Goal: Task Accomplishment & Management: Use online tool/utility

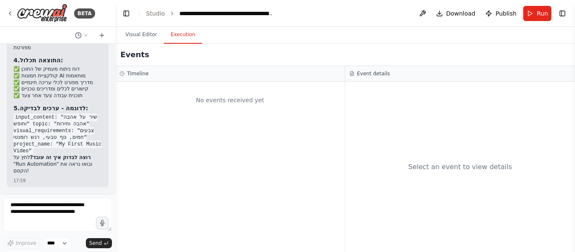
click at [75, 212] on textarea at bounding box center [57, 215] width 109 height 34
type textarea "*"
type textarea "**"
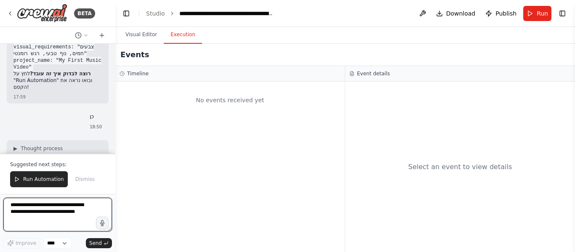
scroll to position [1950, 0]
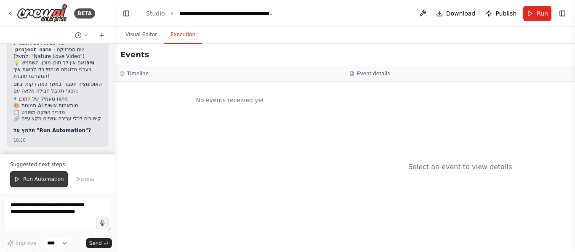
click at [50, 177] on span "Run Automation" at bounding box center [43, 179] width 41 height 7
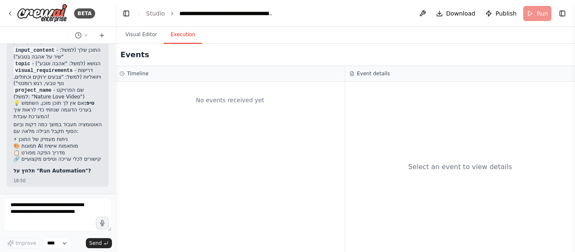
scroll to position [1910, 0]
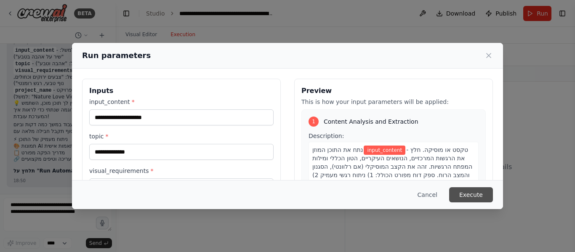
click at [466, 197] on button "Execute" at bounding box center [471, 194] width 44 height 15
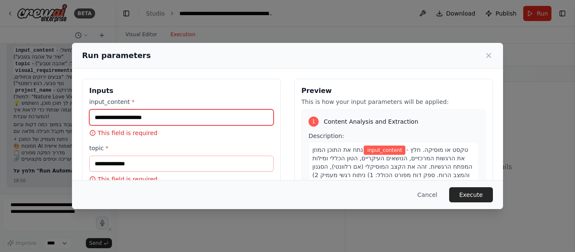
click at [154, 117] on input "input_content *" at bounding box center [181, 117] width 184 height 16
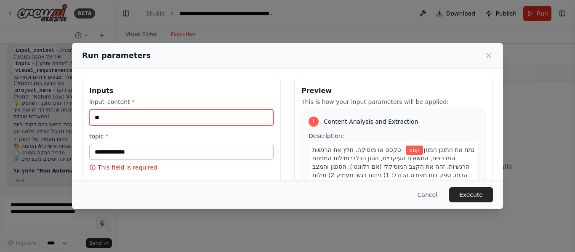
type input "*"
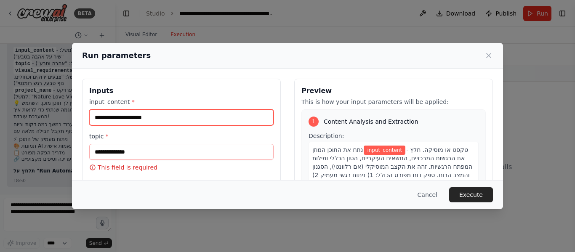
click at [154, 117] on input "input_content *" at bounding box center [181, 117] width 184 height 16
type input "*"
type input "*****"
click at [154, 117] on input "*****" at bounding box center [181, 117] width 184 height 16
type textarea "*****"
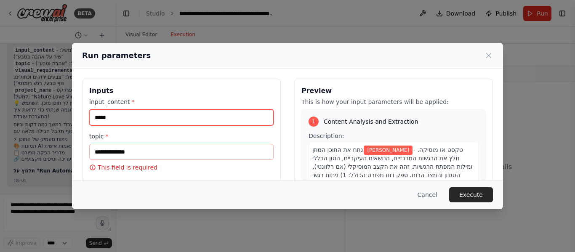
click at [154, 117] on input "*****" at bounding box center [181, 117] width 184 height 16
type input "*****"
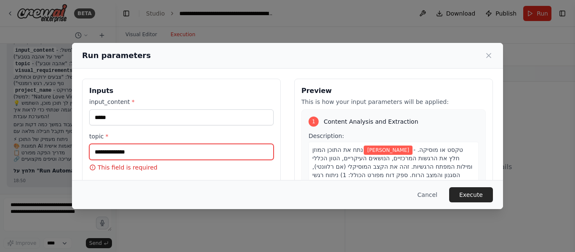
click at [143, 149] on input "topic *" at bounding box center [181, 152] width 184 height 16
paste input "*****"
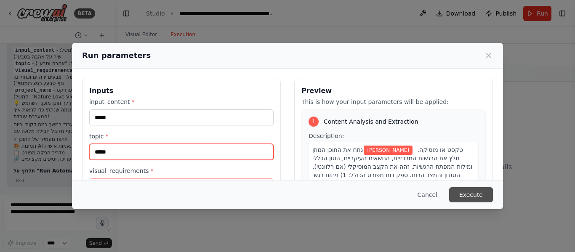
type input "*****"
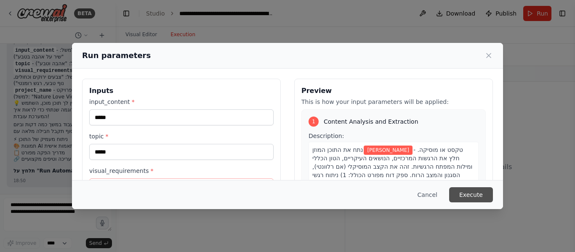
click at [481, 195] on button "Execute" at bounding box center [471, 194] width 44 height 15
click at [476, 199] on button "Execute" at bounding box center [471, 194] width 44 height 15
click at [471, 199] on button "Execute" at bounding box center [471, 194] width 44 height 15
click at [275, 167] on div "Inputs input_content * ***** topic * ***** visual_requirements * This field is …" at bounding box center [181, 178] width 199 height 199
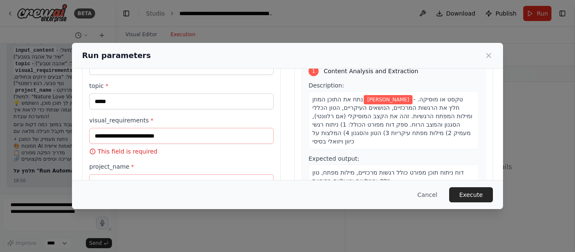
scroll to position [67, 0]
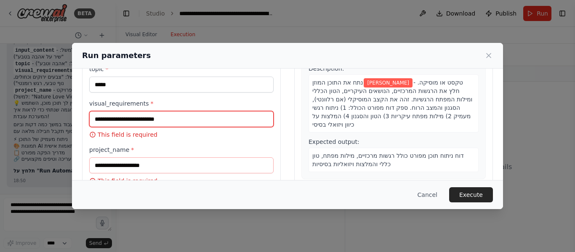
click at [189, 122] on input "visual_requirements *" at bounding box center [181, 119] width 184 height 16
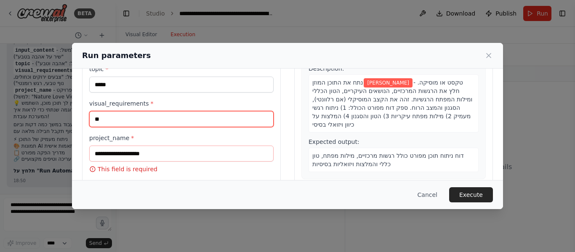
type input "*"
type input "****"
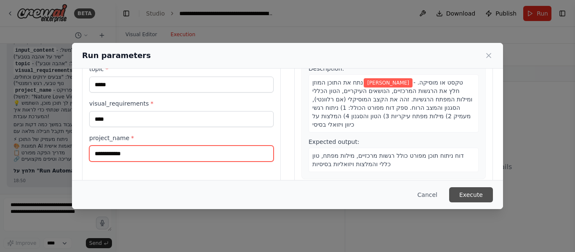
type input "**********"
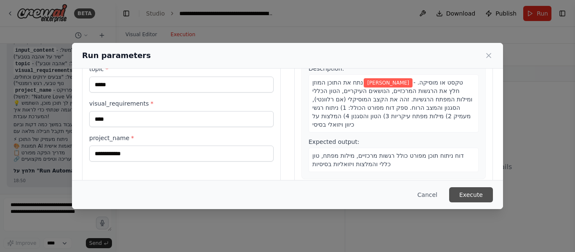
click at [478, 191] on button "Execute" at bounding box center [471, 194] width 44 height 15
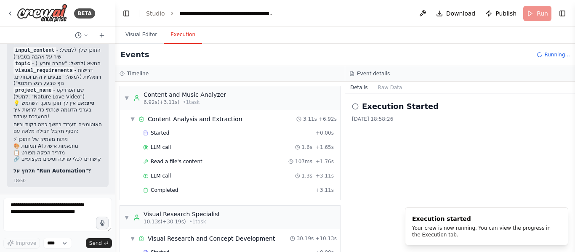
scroll to position [568, 0]
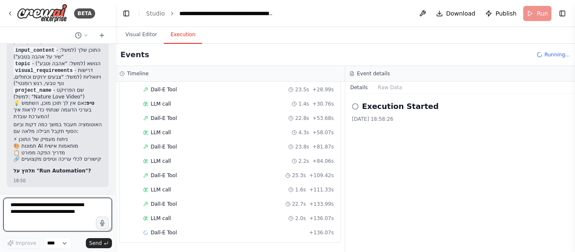
click at [86, 207] on textarea at bounding box center [57, 215] width 109 height 34
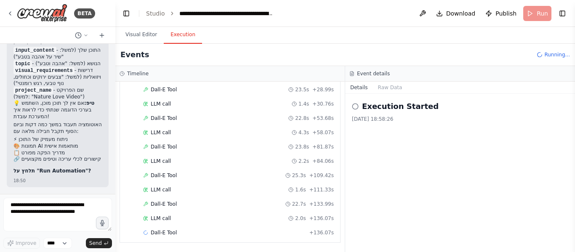
click at [86, 167] on div "🎬 זמן לפעולה! לחץ על הכפתור "Run Automation" שמופיע בממשק כדי להתחיל את התהליך.…" at bounding box center [57, 92] width 88 height 167
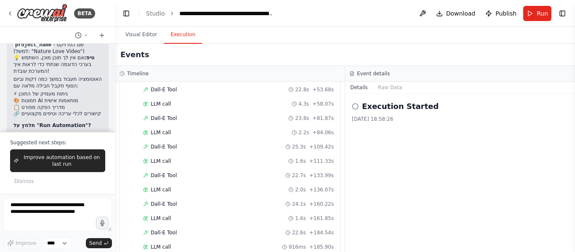
scroll to position [1389, 0]
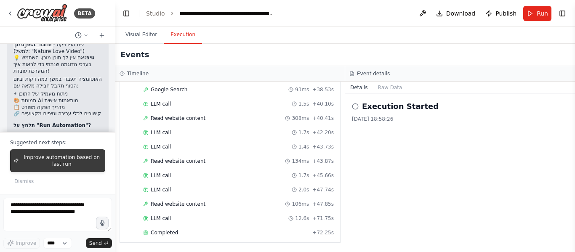
click at [85, 163] on span "Improve automation based on last run" at bounding box center [62, 160] width 80 height 13
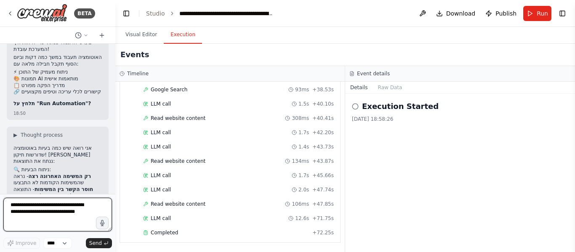
scroll to position [2179, 0]
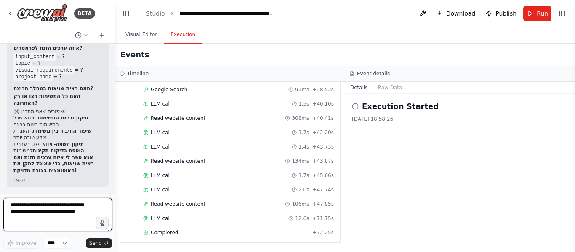
click at [82, 205] on textarea at bounding box center [57, 215] width 109 height 34
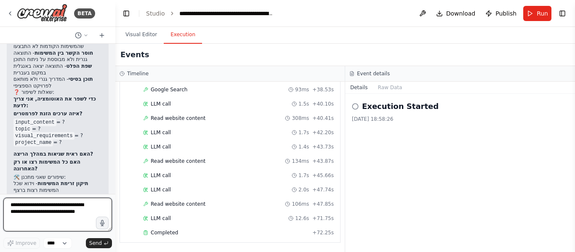
scroll to position [2047, 0]
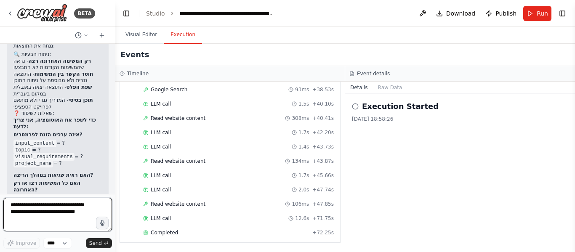
click at [112, 192] on div at bounding box center [113, 126] width 3 height 252
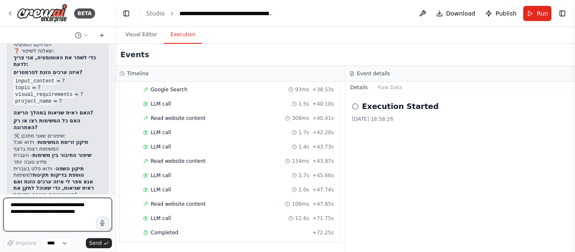
scroll to position [2114, 0]
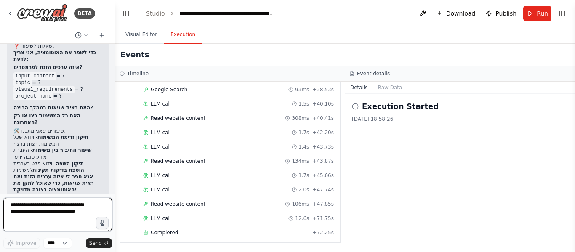
click at [85, 212] on textarea at bounding box center [57, 215] width 109 height 34
type textarea "*"
type textarea "**********"
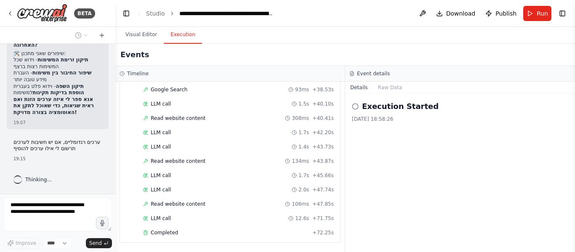
scroll to position [2237, 0]
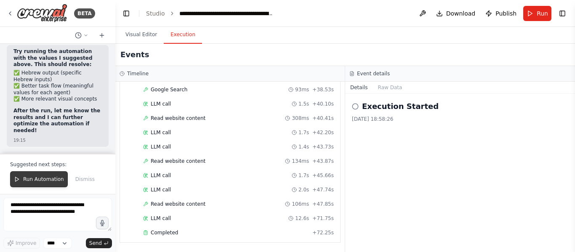
click at [45, 183] on button "Run Automation" at bounding box center [39, 179] width 58 height 16
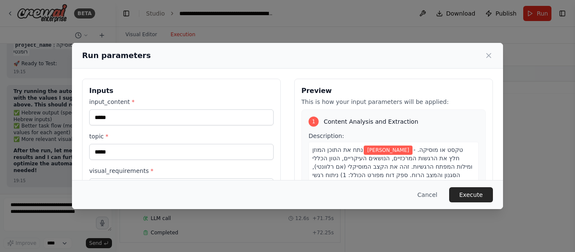
scroll to position [2871, 0]
drag, startPoint x: 240, startPoint y: 61, endPoint x: 278, endPoint y: 98, distance: 52.7
click at [278, 98] on div "**********" at bounding box center [287, 126] width 431 height 166
click at [60, 46] on div "**********" at bounding box center [287, 126] width 575 height 252
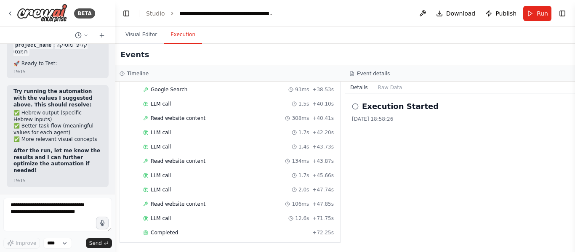
click at [73, 56] on li "project_name : קליפ מוסיקה רומנטי" at bounding box center [57, 48] width 88 height 13
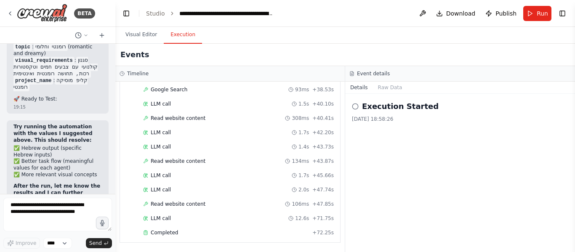
scroll to position [2787, 0]
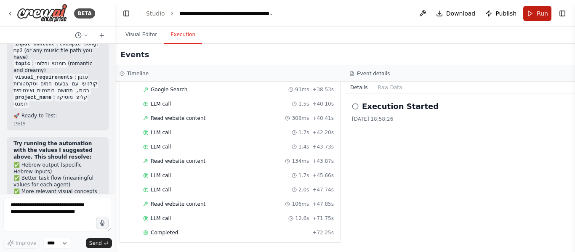
click at [548, 14] on button "Run" at bounding box center [537, 13] width 28 height 15
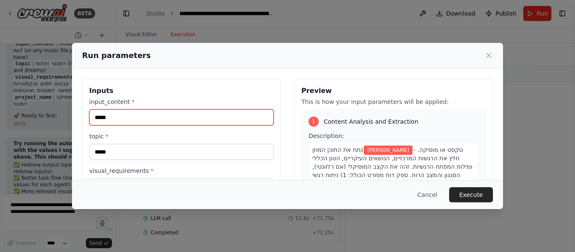
click at [137, 114] on input "*****" at bounding box center [181, 117] width 184 height 16
type input "*"
type input "**********"
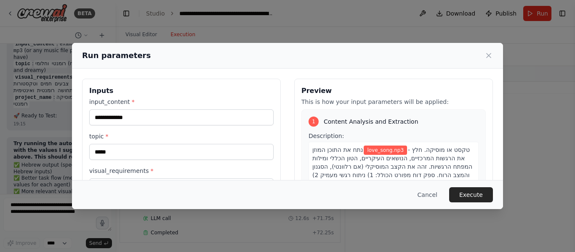
click at [104, 199] on div "Cancel Execute" at bounding box center [287, 194] width 411 height 15
drag, startPoint x: 148, startPoint y: 63, endPoint x: 181, endPoint y: 69, distance: 34.2
click at [181, 69] on div "**********" at bounding box center [287, 126] width 431 height 166
click at [172, 98] on label "input_content *" at bounding box center [181, 102] width 184 height 8
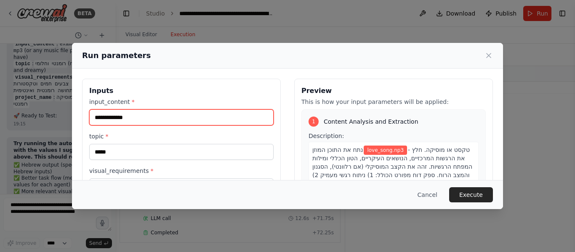
click at [172, 109] on input "**********" at bounding box center [181, 117] width 184 height 16
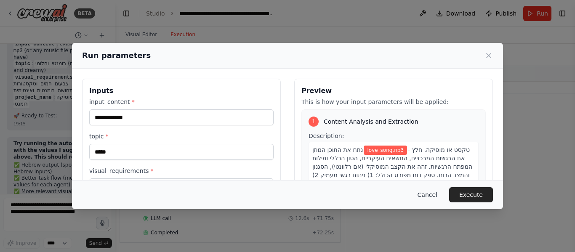
click at [433, 194] on button "Cancel" at bounding box center [427, 194] width 33 height 15
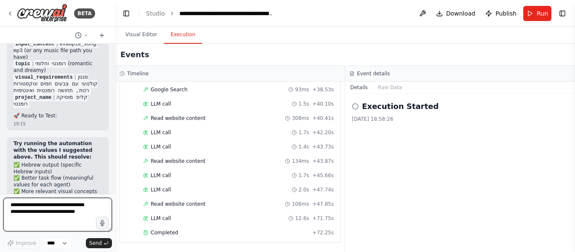
click at [89, 201] on textarea at bounding box center [57, 215] width 109 height 34
type textarea "*"
type textarea "**********"
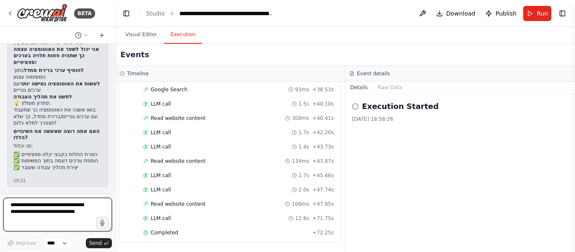
scroll to position [3137, 0]
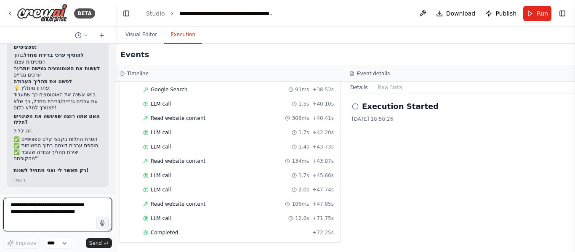
click at [66, 208] on textarea at bounding box center [57, 215] width 109 height 34
type textarea "****"
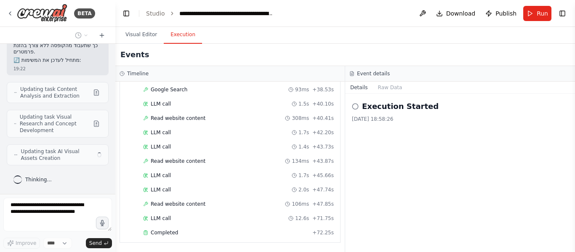
scroll to position [3343, 0]
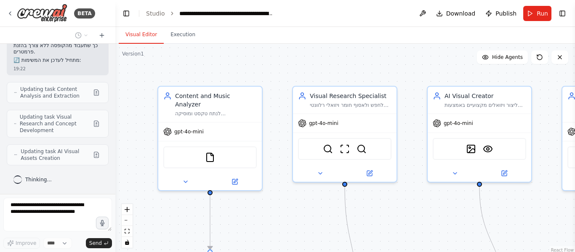
click at [127, 36] on button "Visual Editor" at bounding box center [141, 35] width 45 height 18
click at [126, 224] on button "zoom out" at bounding box center [127, 220] width 11 height 11
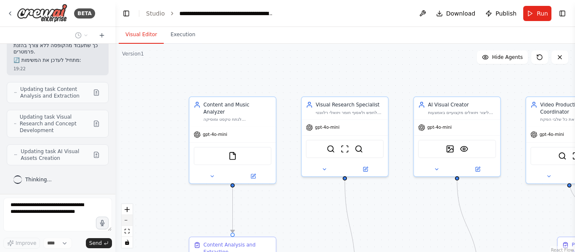
click at [126, 224] on button "zoom out" at bounding box center [127, 220] width 11 height 11
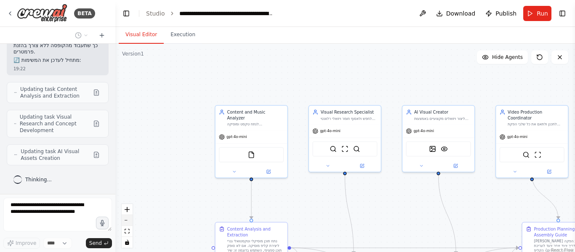
click at [126, 224] on button "zoom out" at bounding box center [127, 220] width 11 height 11
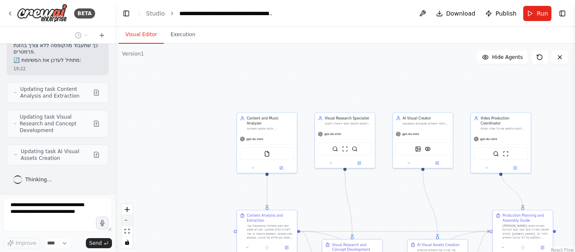
click at [126, 224] on button "zoom out" at bounding box center [127, 220] width 11 height 11
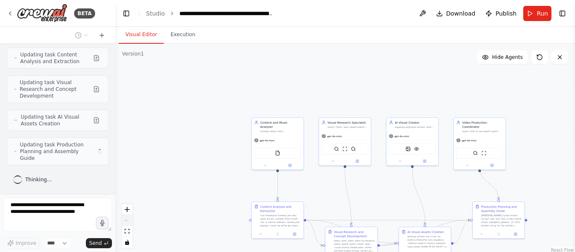
scroll to position [3370, 0]
click at [127, 211] on icon "zoom in" at bounding box center [127, 209] width 5 height 5
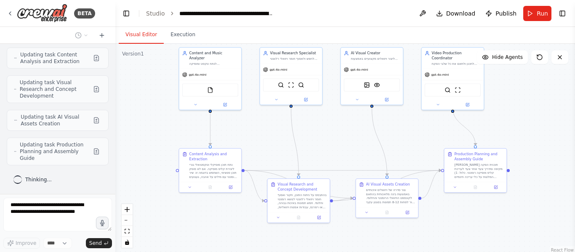
drag, startPoint x: 388, startPoint y: 191, endPoint x: 333, endPoint y: 127, distance: 84.2
click at [333, 127] on div ".deletable-edge-delete-btn { width: 20px; height: 20px; border: 0px solid #ffff…" at bounding box center [344, 149] width 459 height 210
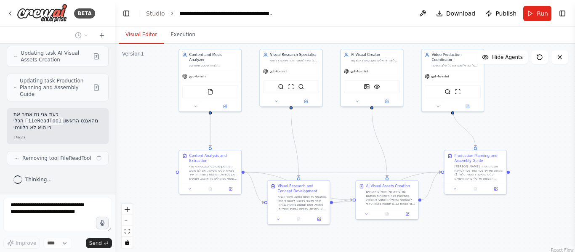
scroll to position [3441, 0]
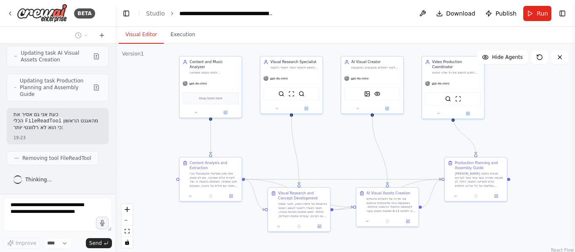
drag, startPoint x: 333, startPoint y: 127, endPoint x: 334, endPoint y: 137, distance: 9.3
click at [334, 137] on div ".deletable-edge-delete-btn { width: 20px; height: 20px; border: 0px solid #ffff…" at bounding box center [344, 149] width 459 height 210
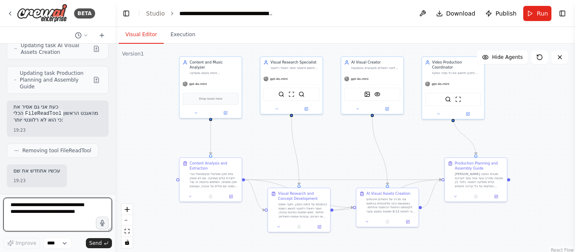
scroll to position [3456, 0]
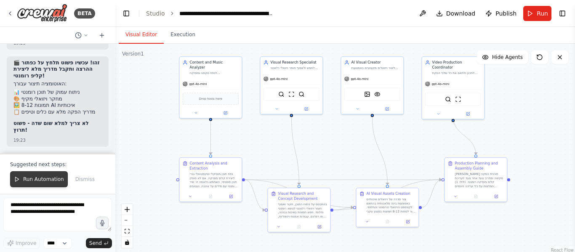
click at [54, 178] on span "Run Automation" at bounding box center [43, 179] width 41 height 7
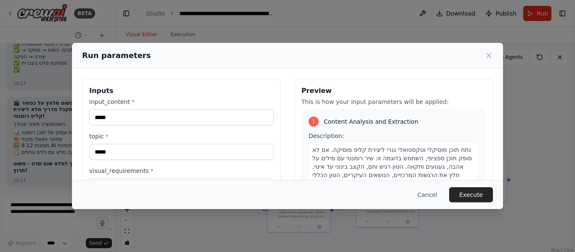
scroll to position [3820, 0]
drag, startPoint x: 207, startPoint y: 62, endPoint x: 233, endPoint y: 72, distance: 28.4
click at [233, 72] on div "**********" at bounding box center [287, 126] width 431 height 166
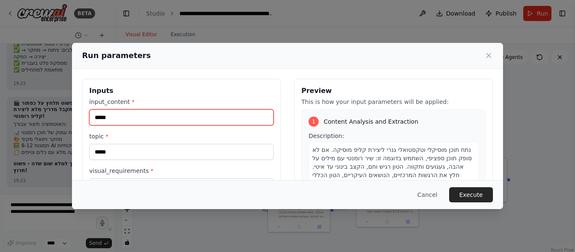
click at [173, 121] on input "*****" at bounding box center [181, 117] width 184 height 16
type input "*********"
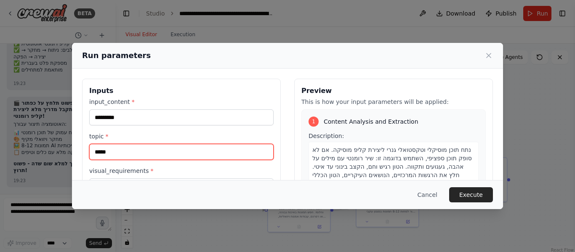
click at [159, 148] on input "*****" at bounding box center [181, 152] width 184 height 16
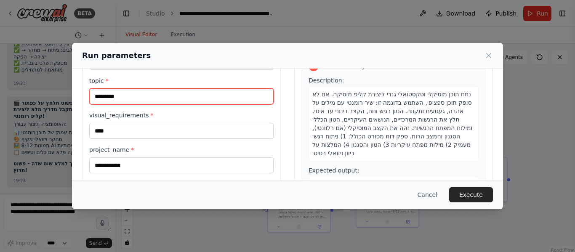
scroll to position [56, 0]
type input "*********"
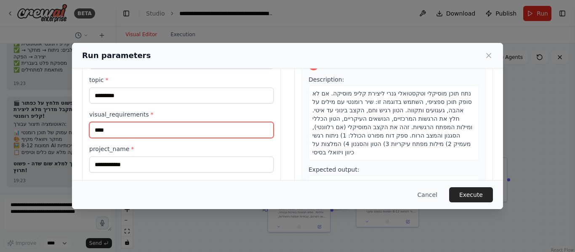
click at [183, 133] on input "****" at bounding box center [181, 130] width 184 height 16
type input "**********"
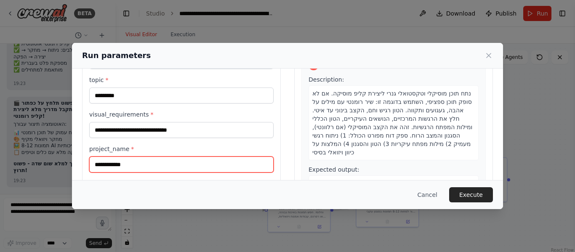
click at [154, 167] on input "**********" at bounding box center [181, 165] width 184 height 16
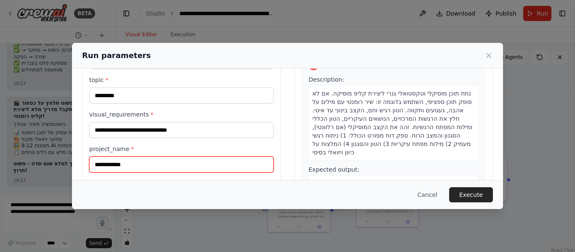
click at [154, 167] on input "**********" at bounding box center [181, 165] width 184 height 16
type input "*"
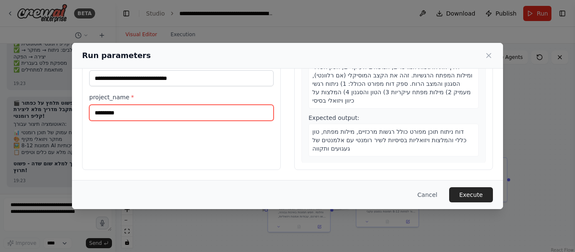
scroll to position [105, 0]
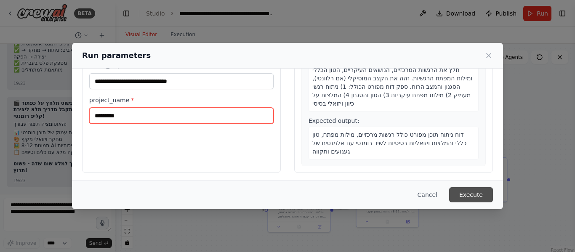
type input "*********"
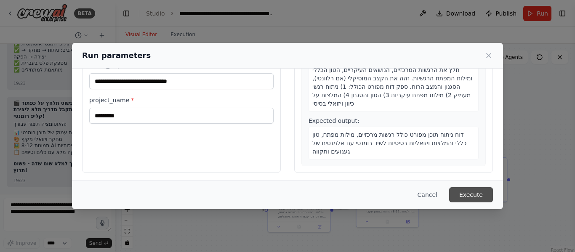
click at [477, 190] on button "Execute" at bounding box center [471, 194] width 44 height 15
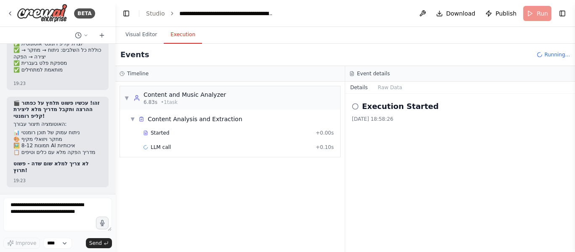
scroll to position [0, 0]
click at [189, 34] on button "Execution" at bounding box center [183, 35] width 38 height 18
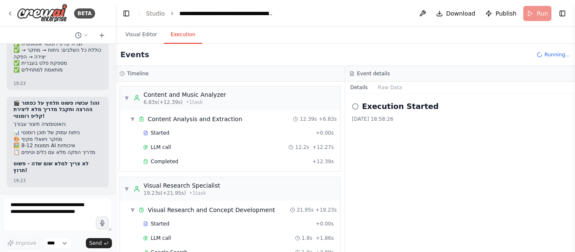
scroll to position [397, 0]
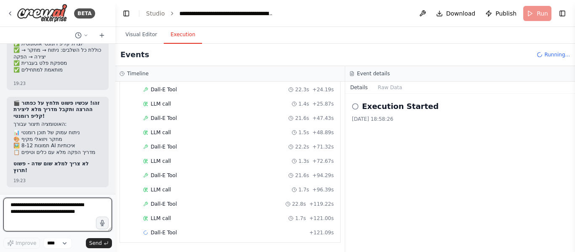
click at [53, 202] on textarea at bounding box center [57, 215] width 109 height 34
click at [80, 204] on textarea at bounding box center [57, 215] width 109 height 34
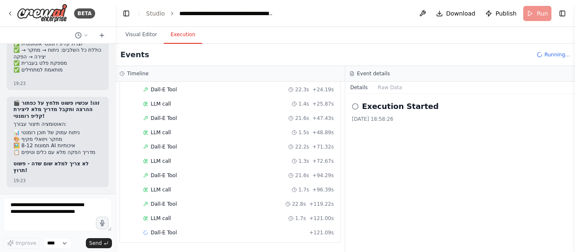
drag, startPoint x: 537, startPoint y: 5, endPoint x: 537, endPoint y: 13, distance: 7.6
click at [537, 13] on header "**********" at bounding box center [344, 13] width 459 height 27
click at [541, 17] on header "**********" at bounding box center [344, 13] width 459 height 27
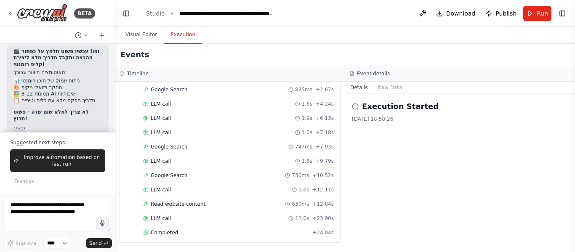
scroll to position [3860, 0]
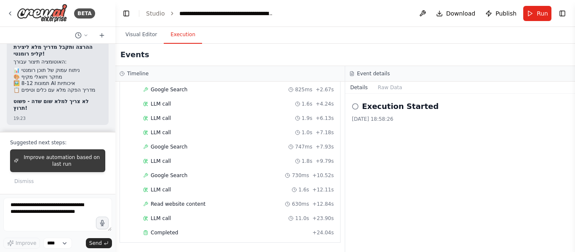
click at [68, 163] on span "Improve automation based on last run" at bounding box center [62, 160] width 80 height 13
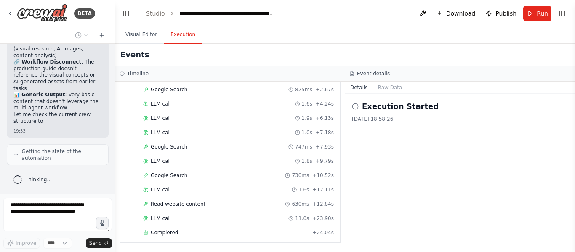
scroll to position [4047, 0]
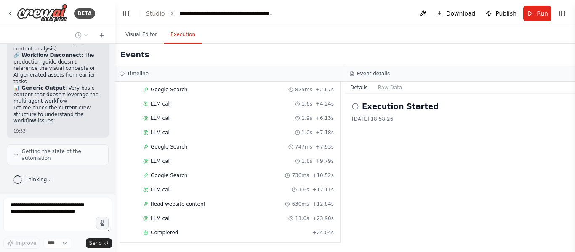
click at [74, 154] on span "Getting the state of the automation" at bounding box center [62, 154] width 80 height 13
click at [65, 152] on span "Getting the state of the automation" at bounding box center [62, 154] width 80 height 13
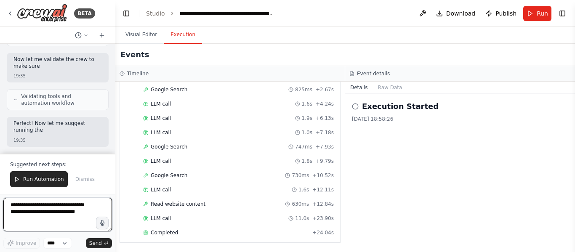
scroll to position [4560, 0]
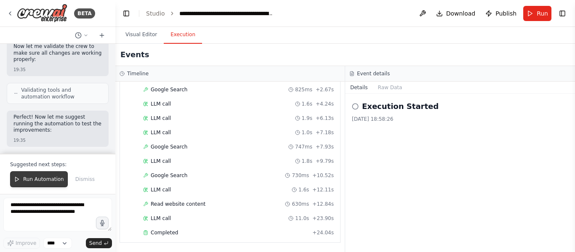
click at [40, 179] on span "Run Automation" at bounding box center [43, 179] width 41 height 7
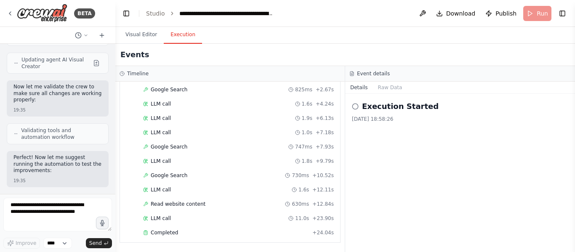
scroll to position [4519, 0]
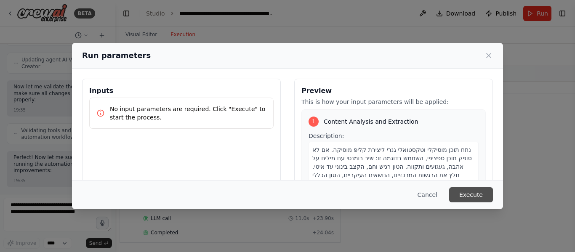
click at [476, 194] on button "Execute" at bounding box center [471, 194] width 44 height 15
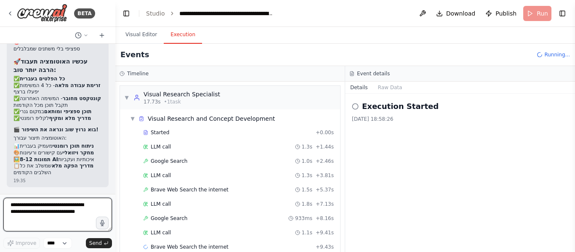
scroll to position [106, 0]
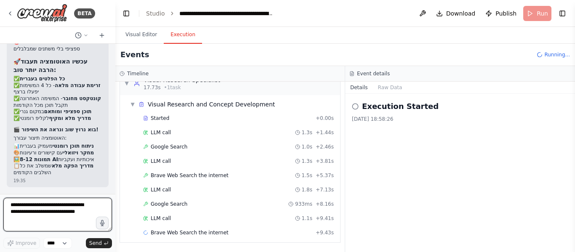
click at [97, 205] on textarea at bounding box center [57, 215] width 109 height 34
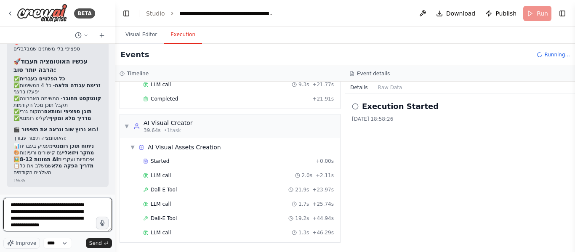
scroll to position [311, 0]
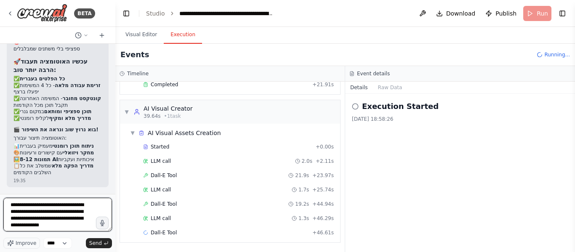
type textarea "**********"
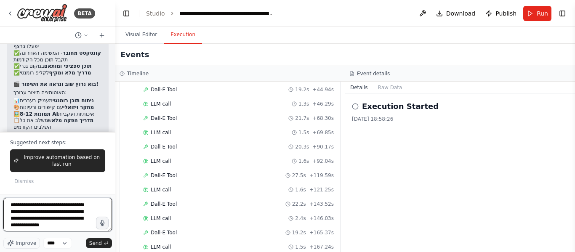
scroll to position [817, 0]
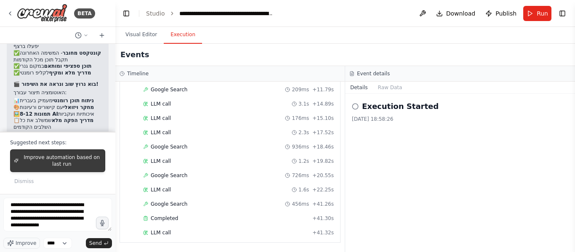
click at [74, 157] on span "Improve automation based on last run" at bounding box center [62, 160] width 80 height 13
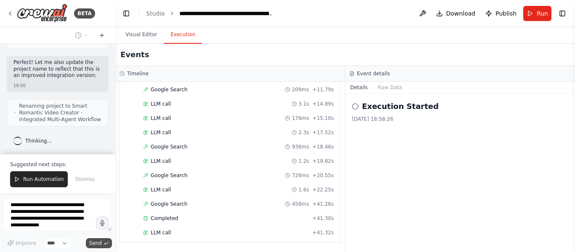
scroll to position [5284, 0]
click at [58, 183] on button "Run Automation" at bounding box center [39, 179] width 58 height 16
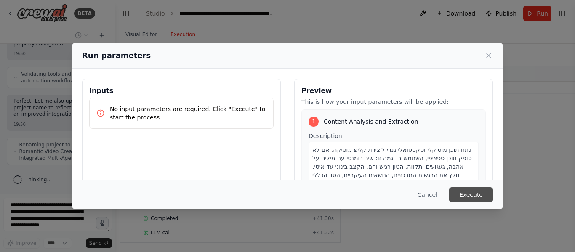
click at [482, 198] on button "Execute" at bounding box center [471, 194] width 44 height 15
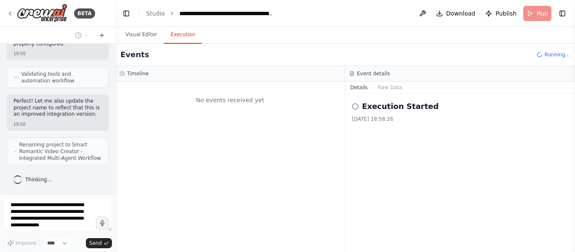
scroll to position [0, 0]
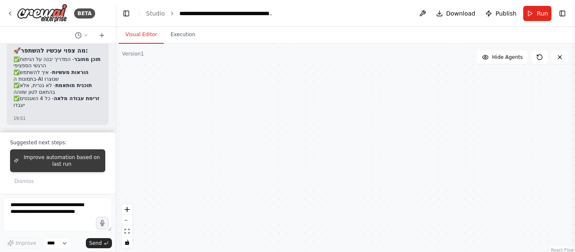
click at [79, 164] on span "Improve automation based on last run" at bounding box center [62, 160] width 80 height 13
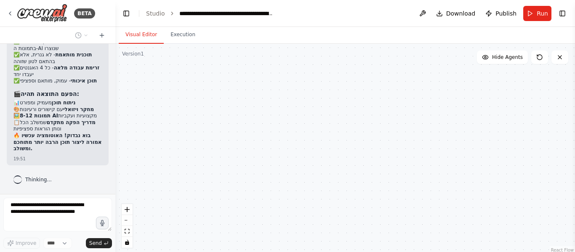
scroll to position [5562, 0]
click at [539, 60] on icon at bounding box center [539, 57] width 7 height 7
click at [539, 58] on icon at bounding box center [539, 57] width 7 height 7
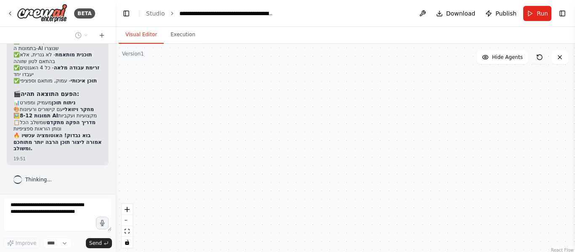
click at [539, 58] on icon at bounding box center [539, 57] width 7 height 7
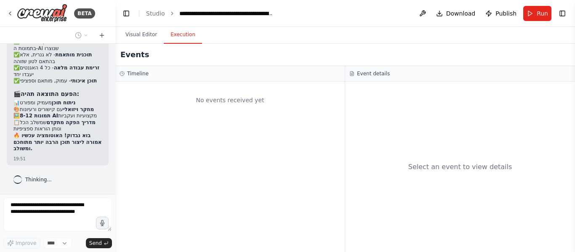
click at [176, 34] on button "Execution" at bounding box center [183, 35] width 38 height 18
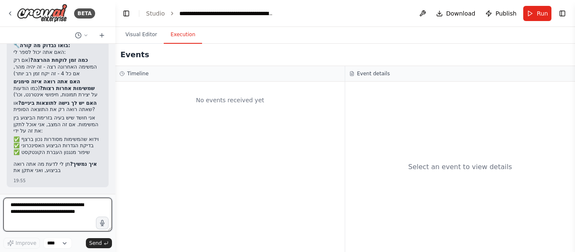
scroll to position [5825, 0]
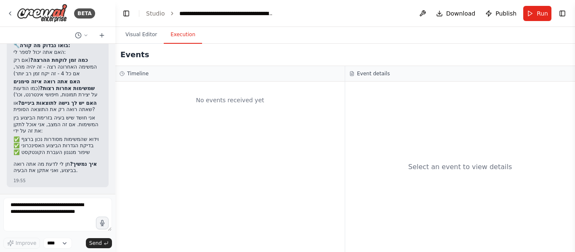
click at [93, 136] on li "✅ וידוא שהמשימות מסודרות נכון ברצף" at bounding box center [57, 139] width 88 height 7
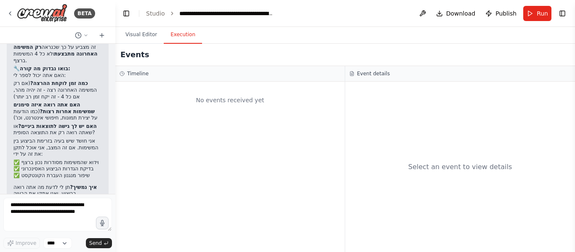
scroll to position [5741, 0]
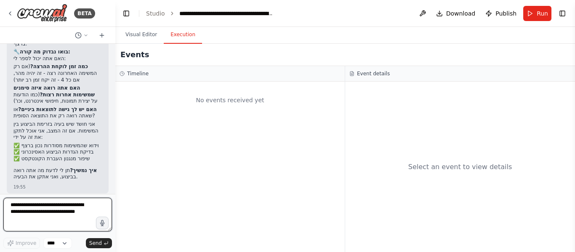
click at [61, 205] on textarea at bounding box center [57, 215] width 109 height 34
type textarea "*"
type textarea "**********"
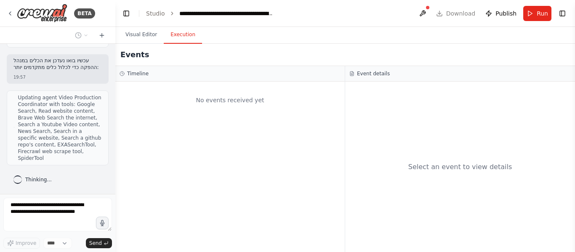
scroll to position [7073, 0]
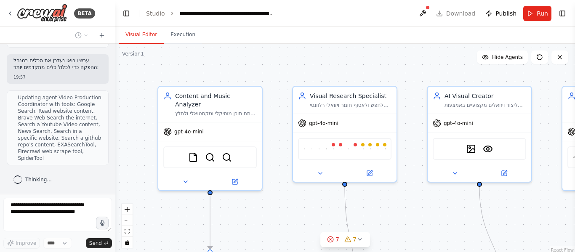
click at [146, 32] on button "Visual Editor" at bounding box center [141, 35] width 45 height 18
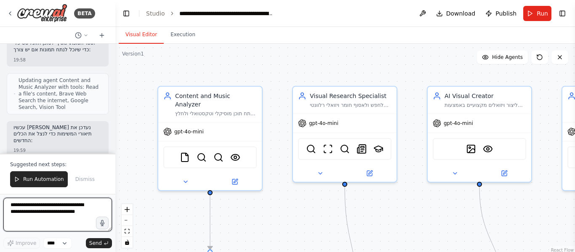
scroll to position [8267, 0]
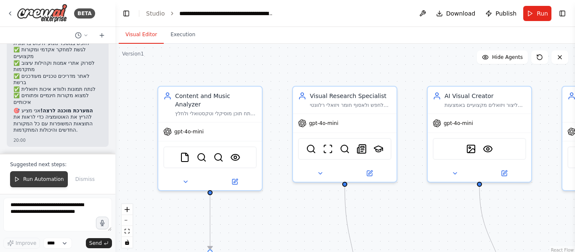
click at [43, 180] on span "Run Automation" at bounding box center [43, 179] width 41 height 7
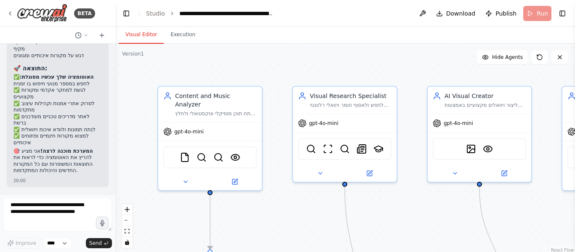
scroll to position [8226, 0]
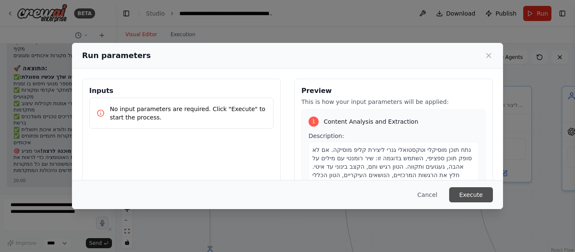
click at [480, 194] on button "Execute" at bounding box center [471, 194] width 44 height 15
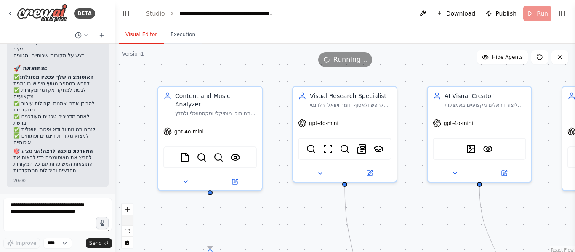
click at [128, 223] on button "zoom out" at bounding box center [127, 220] width 11 height 11
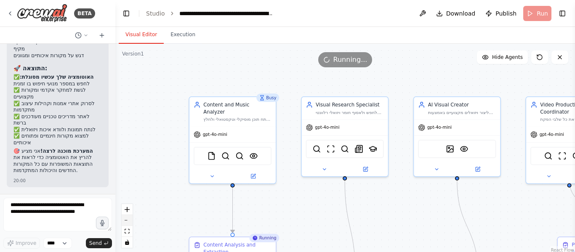
click at [127, 223] on button "zoom out" at bounding box center [127, 220] width 11 height 11
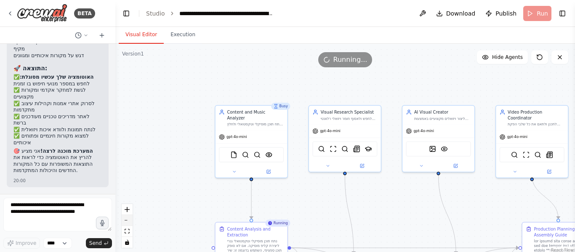
click at [127, 223] on button "zoom out" at bounding box center [127, 220] width 11 height 11
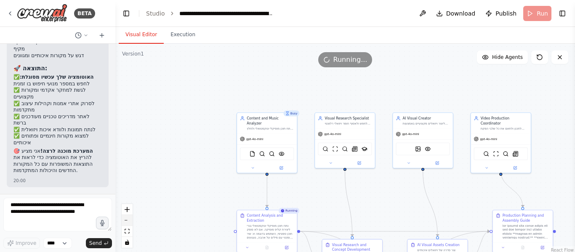
click at [127, 223] on button "zoom out" at bounding box center [127, 220] width 11 height 11
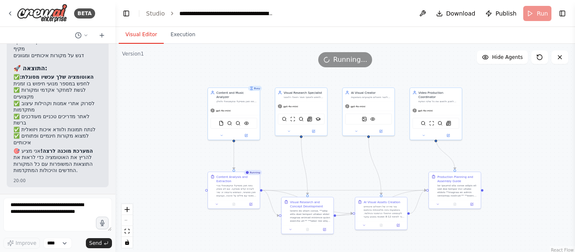
drag, startPoint x: 209, startPoint y: 192, endPoint x: 165, endPoint y: 162, distance: 53.0
click at [165, 162] on div ".deletable-edge-delete-btn { width: 20px; height: 20px; border: 0px solid #ffff…" at bounding box center [344, 149] width 459 height 210
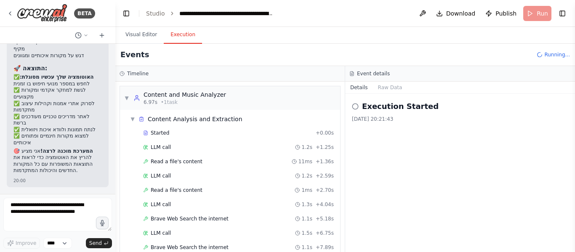
click at [180, 40] on button "Execution" at bounding box center [183, 35] width 38 height 18
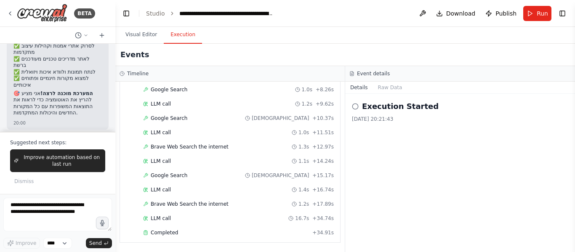
scroll to position [8267, 0]
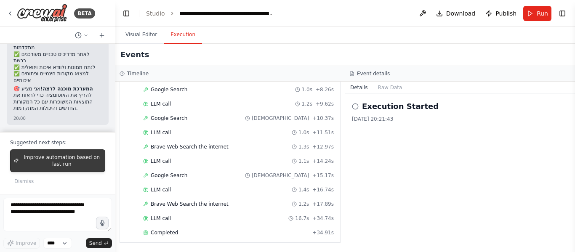
click at [88, 162] on span "Improve automation based on last run" at bounding box center [62, 160] width 80 height 13
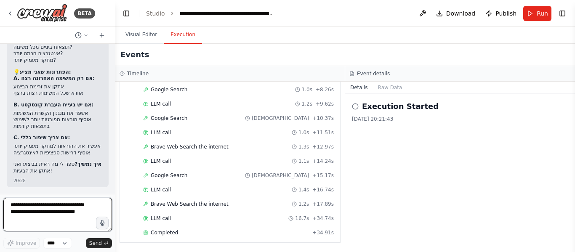
scroll to position [8709, 0]
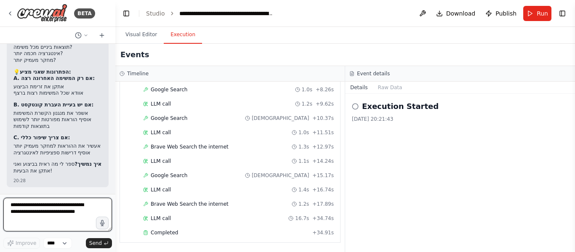
click at [69, 213] on textarea at bounding box center [57, 215] width 109 height 34
click at [82, 205] on textarea at bounding box center [57, 215] width 109 height 34
type textarea "*"
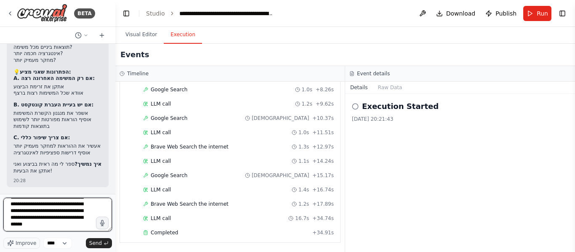
type textarea "**********"
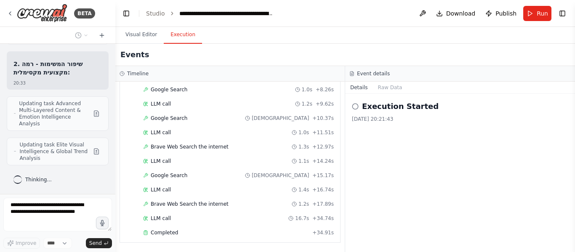
scroll to position [9208, 0]
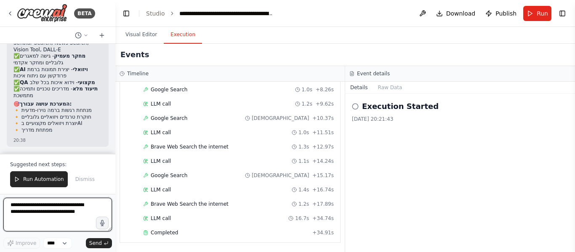
click at [113, 53] on div at bounding box center [113, 126] width 3 height 252
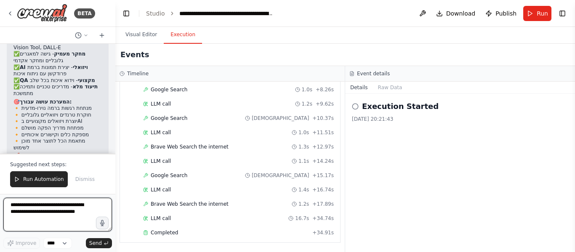
scroll to position [9799, 0]
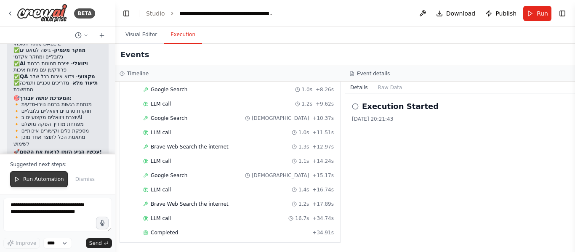
click at [57, 182] on span "Run Automation" at bounding box center [43, 179] width 41 height 7
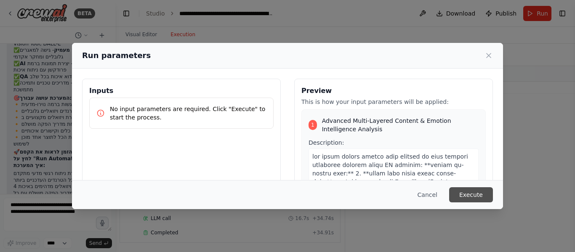
click at [472, 192] on button "Execute" at bounding box center [471, 194] width 44 height 15
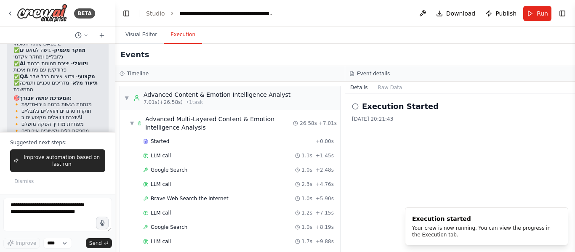
scroll to position [1500, 0]
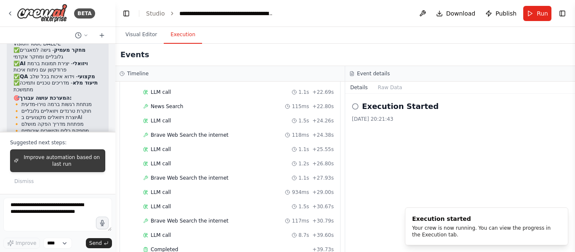
click at [64, 159] on span "Improve automation based on last run" at bounding box center [62, 160] width 80 height 13
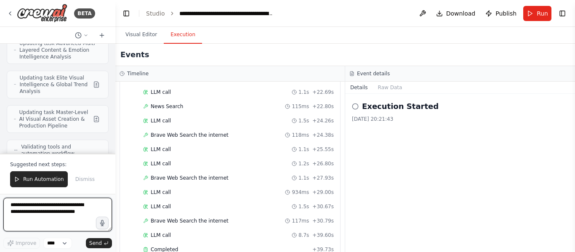
scroll to position [10669, 0]
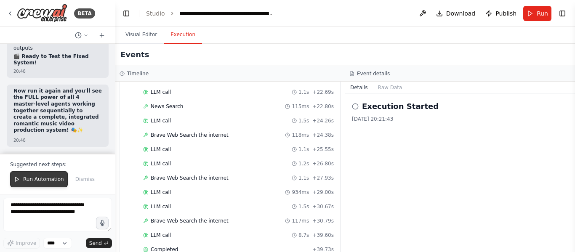
click at [53, 181] on span "Run Automation" at bounding box center [43, 179] width 41 height 7
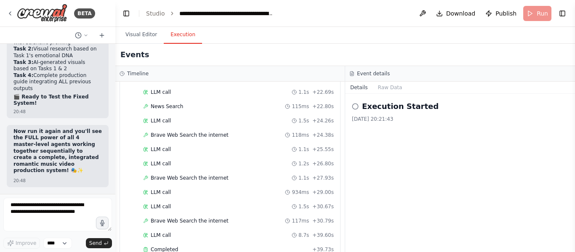
scroll to position [10628, 0]
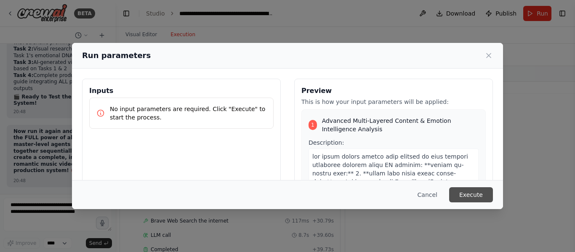
click at [480, 197] on button "Execute" at bounding box center [471, 194] width 44 height 15
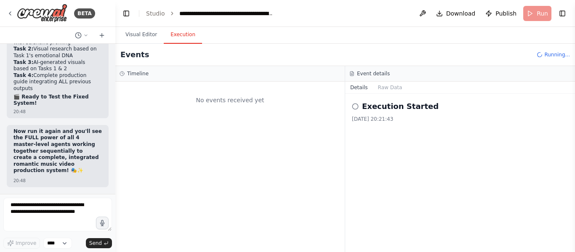
scroll to position [0, 0]
click at [103, 190] on div "אני רוצה ליצור סוכן שיקבל טקסטים והוא ידע להבין את הטקסט ותיצור סרטון רלוונטי ת…" at bounding box center [57, 119] width 115 height 150
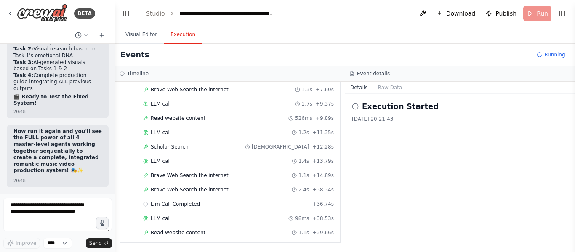
scroll to position [372, 0]
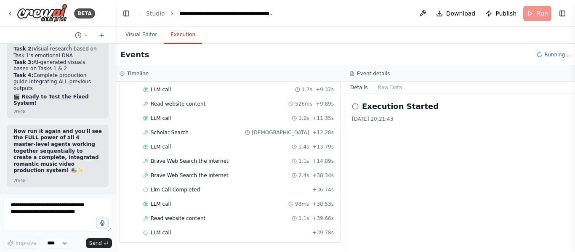
click at [113, 191] on div at bounding box center [113, 126] width 3 height 252
drag, startPoint x: 112, startPoint y: 182, endPoint x: 75, endPoint y: 202, distance: 42.0
click at [112, 192] on div at bounding box center [113, 126] width 3 height 252
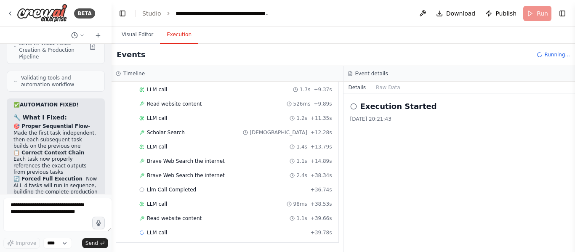
scroll to position [10992, 0]
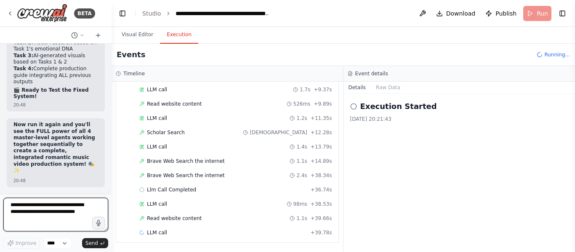
click at [75, 202] on textarea at bounding box center [55, 215] width 105 height 34
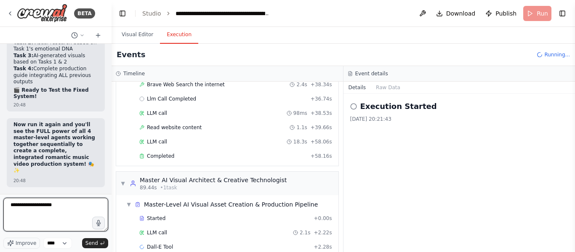
scroll to position [477, 0]
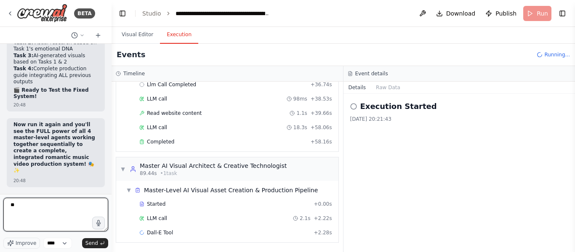
type textarea "*"
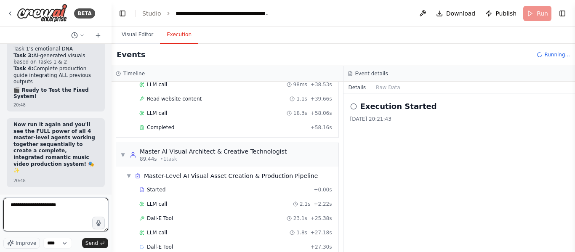
scroll to position [505, 0]
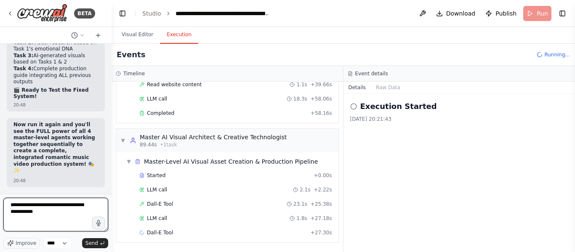
type textarea "**********"
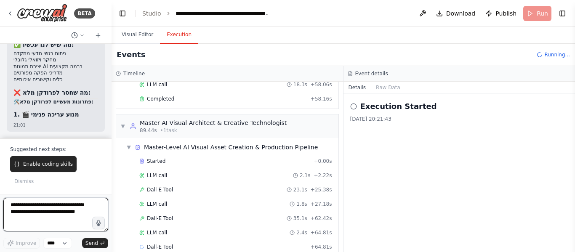
scroll to position [534, 0]
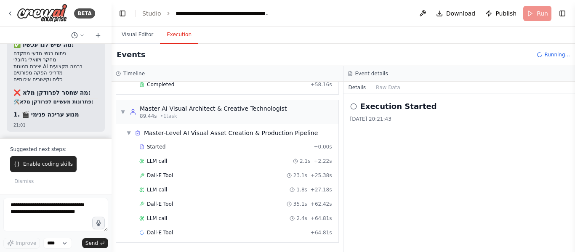
click at [85, 120] on div "🎯 איך להפוך את הכלי לפרודקן מלא - מדריך מלא 🔥 הפערים הקיימים כרגע: ✅ מה שיש לנו…" at bounding box center [55, 68] width 85 height 105
click at [42, 167] on span "Enable coding skills" at bounding box center [48, 164] width 50 height 7
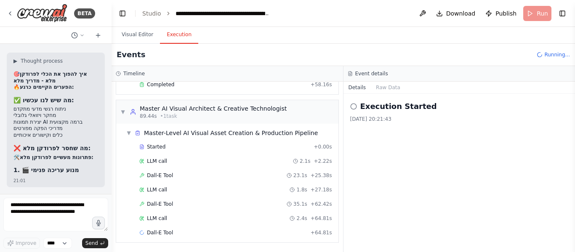
scroll to position [11198, 0]
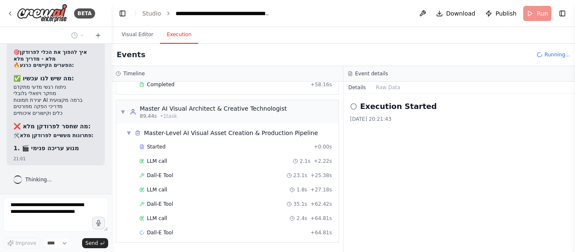
click at [93, 127] on div "▶ Thought process 🎯 איך להפוך את הכלי לפרודקן מלא - מדריך מלא 🔥 הפערים הקיימים …" at bounding box center [56, 98] width 98 height 135
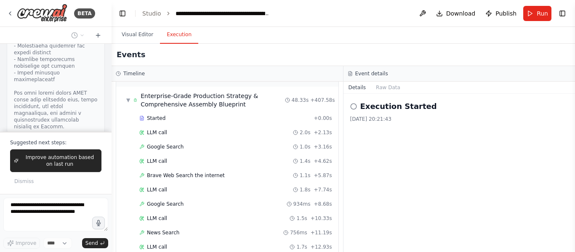
scroll to position [1300, 0]
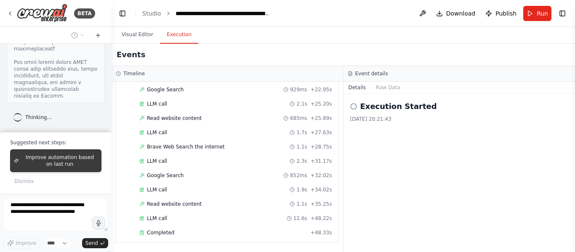
click at [76, 156] on span "Improve automation based on last run" at bounding box center [60, 160] width 76 height 13
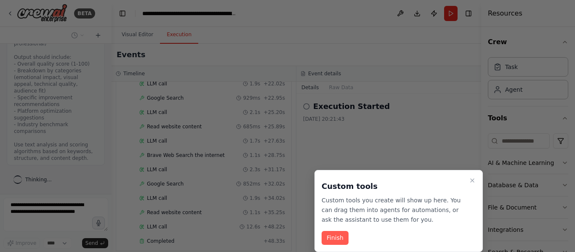
scroll to position [13638, 0]
click at [332, 240] on button "Finish" at bounding box center [334, 238] width 27 height 14
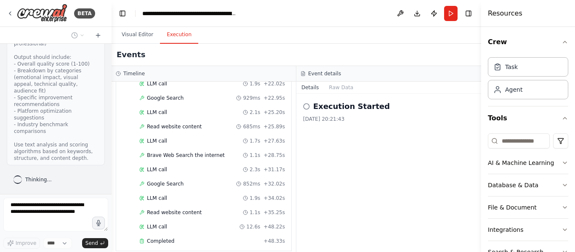
click at [332, 240] on div "Execution Started 13.9.2025, 20:21:43" at bounding box center [388, 173] width 185 height 158
click at [137, 40] on button "Visual Editor" at bounding box center [137, 35] width 45 height 18
click at [172, 31] on button "Execution" at bounding box center [179, 35] width 38 height 18
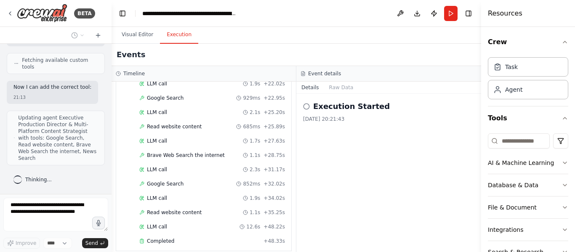
scroll to position [14014, 0]
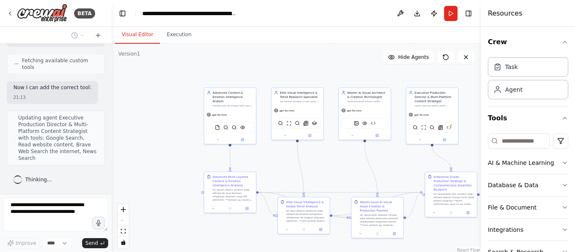
click at [151, 34] on button "Visual Editor" at bounding box center [137, 35] width 45 height 18
click at [125, 210] on icon "zoom in" at bounding box center [123, 209] width 5 height 5
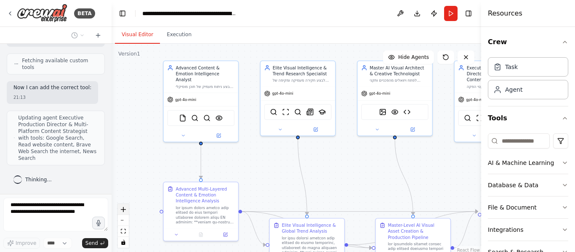
click at [125, 210] on icon "zoom in" at bounding box center [123, 209] width 5 height 5
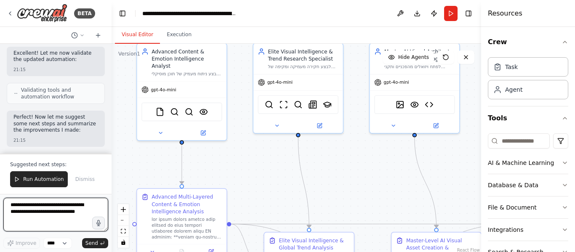
scroll to position [14321, 0]
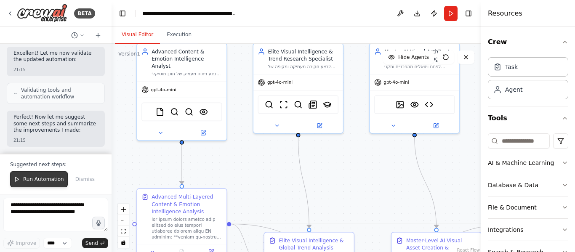
click at [47, 183] on button "Run Automation" at bounding box center [39, 179] width 58 height 16
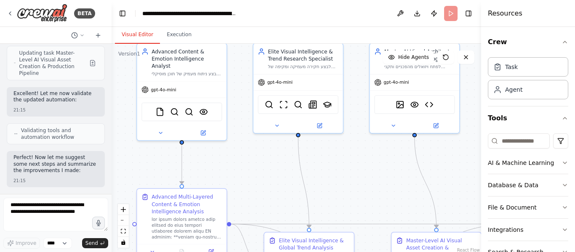
scroll to position [14281, 0]
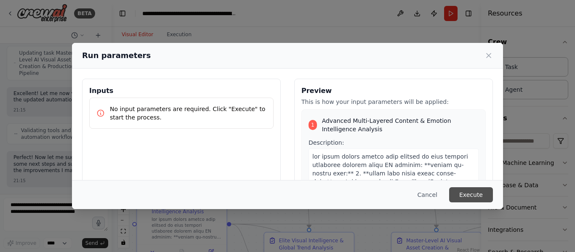
click at [469, 202] on button "Execute" at bounding box center [471, 194] width 44 height 15
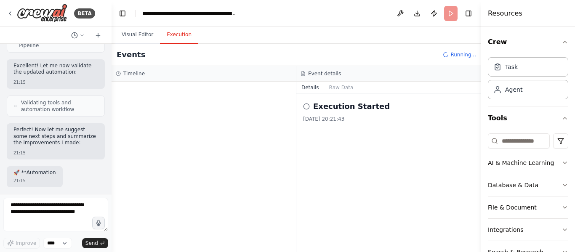
scroll to position [0, 0]
click at [178, 37] on button "Execution" at bounding box center [179, 35] width 38 height 18
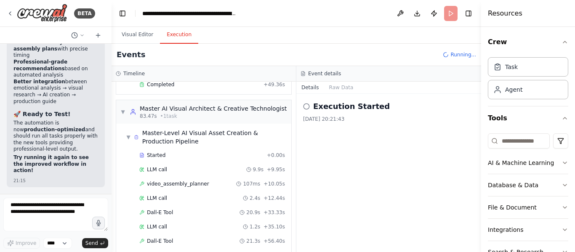
scroll to position [780, 0]
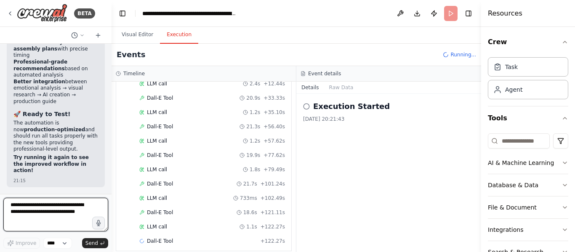
click at [68, 207] on textarea at bounding box center [55, 215] width 105 height 34
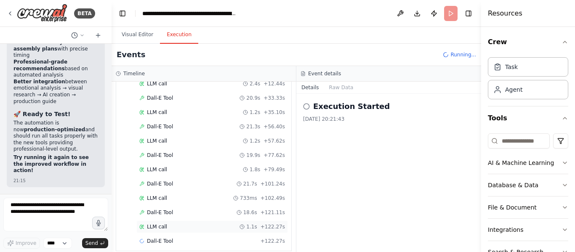
click at [162, 223] on span "LLM call" at bounding box center [157, 226] width 20 height 7
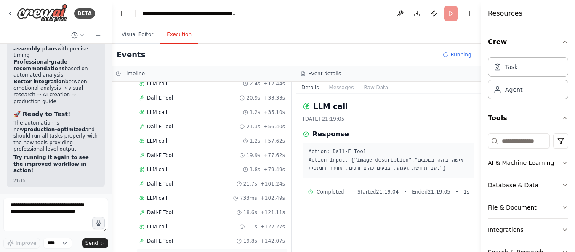
click at [161, 252] on span "LLM call" at bounding box center [157, 255] width 20 height 7
click at [159, 223] on span "LLM call" at bounding box center [157, 226] width 20 height 7
click at [165, 181] on span "Dall-E Tool" at bounding box center [160, 184] width 26 height 7
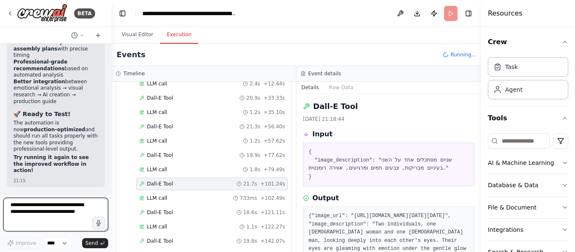
click at [87, 204] on textarea at bounding box center [55, 215] width 105 height 34
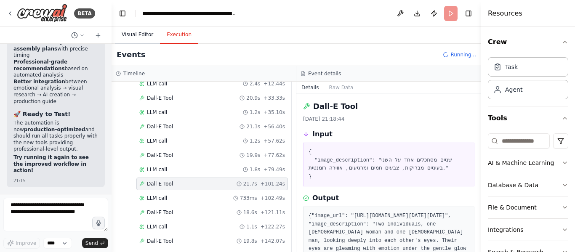
click at [137, 39] on button "Visual Editor" at bounding box center [137, 35] width 45 height 18
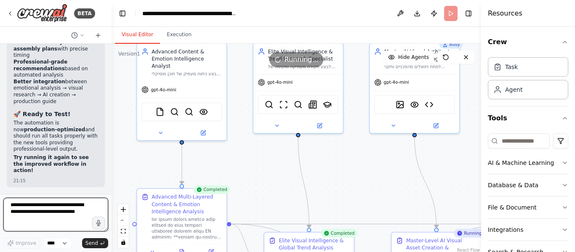
click at [78, 207] on textarea at bounding box center [55, 215] width 105 height 34
type textarea "**********"
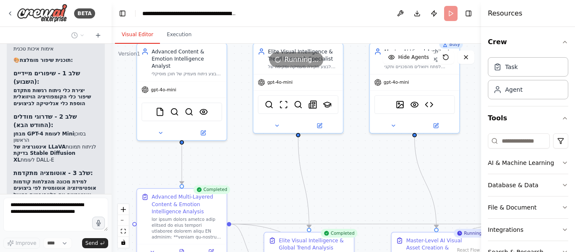
scroll to position [15544, 0]
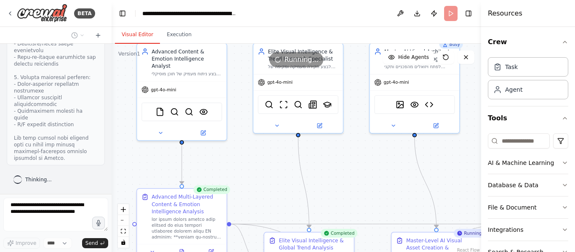
scroll to position [16203, 0]
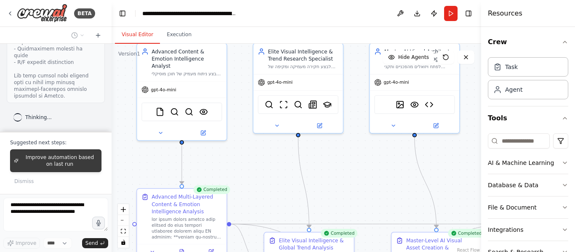
click at [67, 163] on span "Improve automation based on last run" at bounding box center [60, 160] width 76 height 13
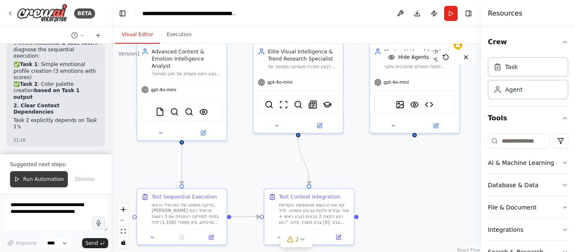
click at [49, 179] on span "Run Automation" at bounding box center [43, 179] width 41 height 7
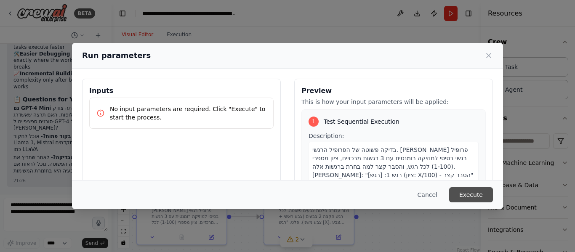
click at [472, 191] on button "Execute" at bounding box center [471, 194] width 44 height 15
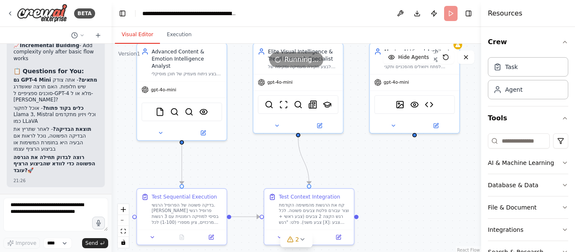
scroll to position [17360, 0]
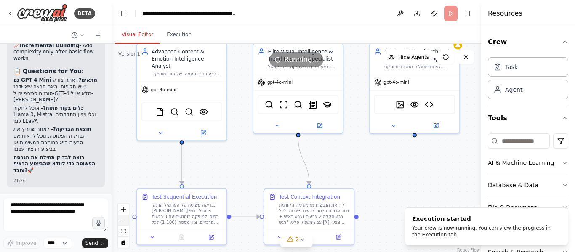
click at [122, 218] on button "zoom out" at bounding box center [123, 220] width 11 height 11
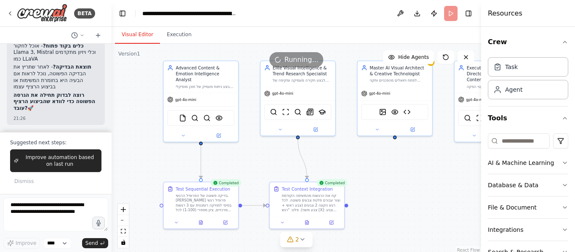
click at [108, 189] on div "BETA אני רוצה ליצור סוכן שיקבל טקסטים והוא ידע להבין את הטקסט ותיצור סרטון רלוו…" at bounding box center [56, 126] width 112 height 252
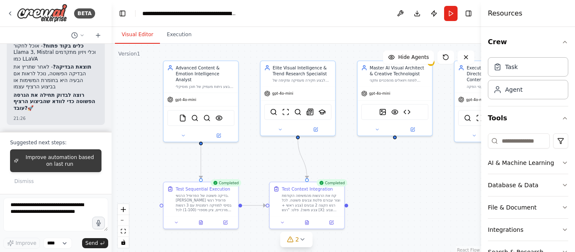
click at [87, 166] on span "Improve automation based on last run" at bounding box center [60, 160] width 76 height 13
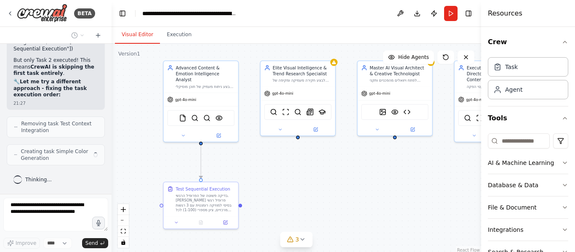
scroll to position [17741, 0]
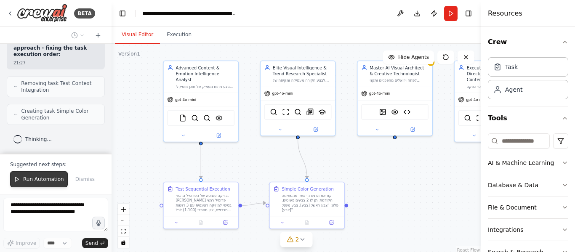
click at [49, 182] on span "Run Automation" at bounding box center [43, 179] width 41 height 7
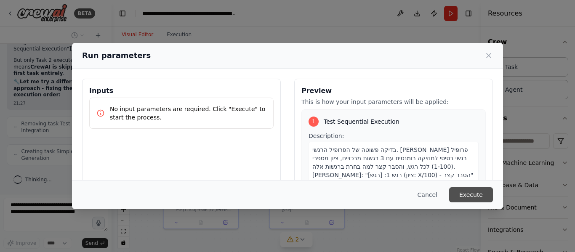
click at [473, 195] on button "Execute" at bounding box center [471, 194] width 44 height 15
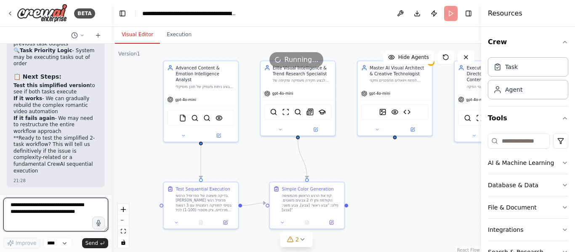
scroll to position [18173, 0]
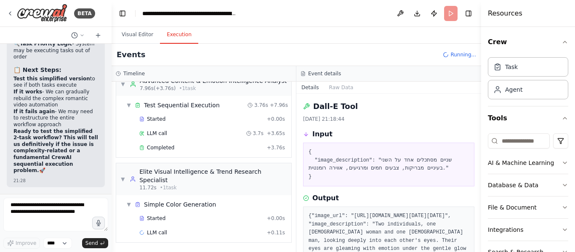
click at [178, 30] on button "Execution" at bounding box center [179, 35] width 38 height 18
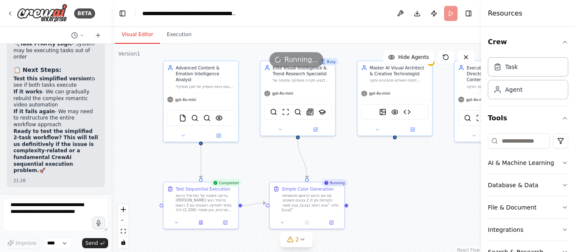
click at [139, 36] on button "Visual Editor" at bounding box center [137, 35] width 45 height 18
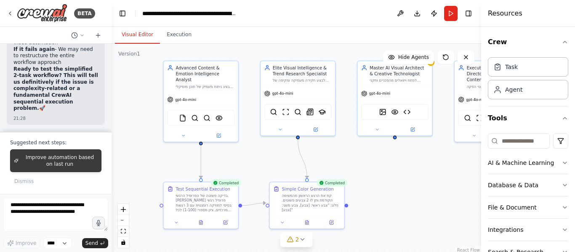
click at [83, 158] on span "Improve automation based on last run" at bounding box center [60, 160] width 76 height 13
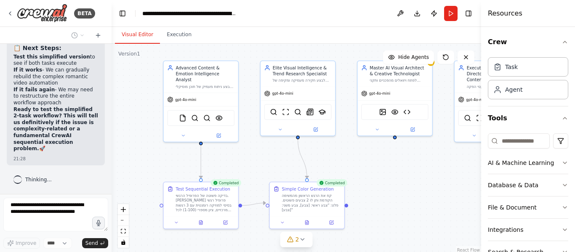
scroll to position [18195, 0]
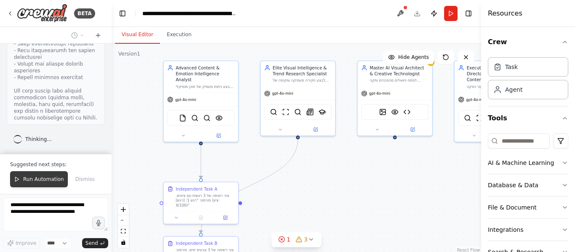
click at [52, 177] on span "Run Automation" at bounding box center [43, 179] width 41 height 7
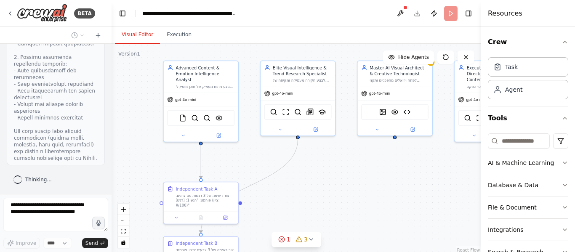
scroll to position [19455, 0]
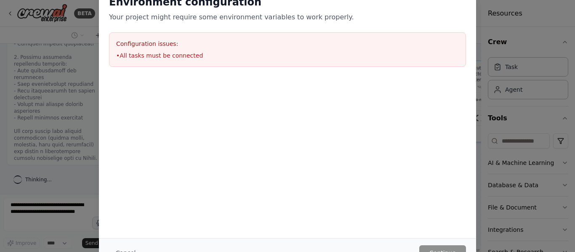
click at [255, 20] on p "Your project might require some environment variables to work properly." at bounding box center [287, 17] width 357 height 10
click at [503, 125] on div "Environment configuration Your project might require some environment variables…" at bounding box center [287, 126] width 575 height 252
click at [83, 99] on div "Environment configuration Your project might require some environment variables…" at bounding box center [287, 126] width 575 height 252
click at [76, 143] on div "Environment configuration Your project might require some environment variables…" at bounding box center [287, 126] width 575 height 252
click at [121, 250] on button "Cancel" at bounding box center [125, 252] width 33 height 15
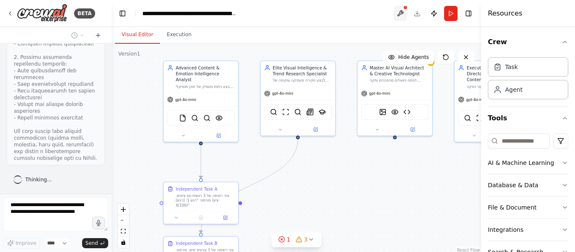
click at [400, 15] on button at bounding box center [399, 13] width 13 height 15
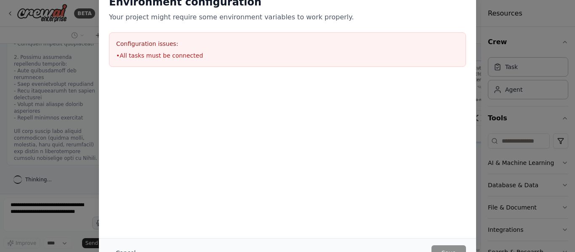
click at [126, 252] on button "Cancel" at bounding box center [125, 252] width 33 height 15
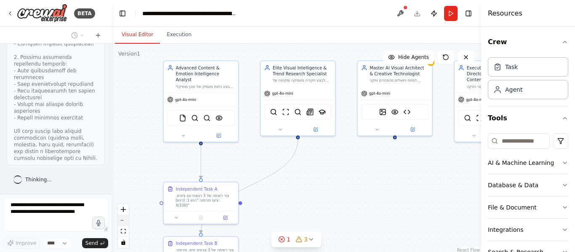
click at [124, 223] on button "zoom out" at bounding box center [123, 220] width 11 height 11
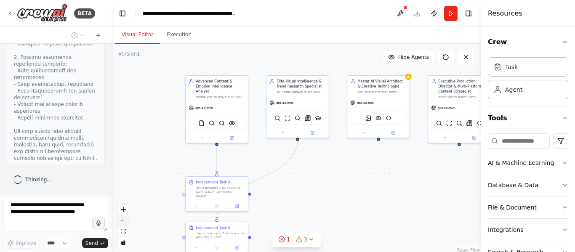
click at [124, 223] on button "zoom out" at bounding box center [123, 220] width 11 height 11
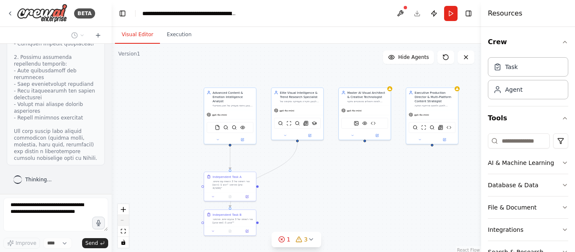
click at [124, 223] on div "React Flow controls" at bounding box center [123, 226] width 11 height 44
click at [284, 239] on icon at bounding box center [281, 239] width 7 height 7
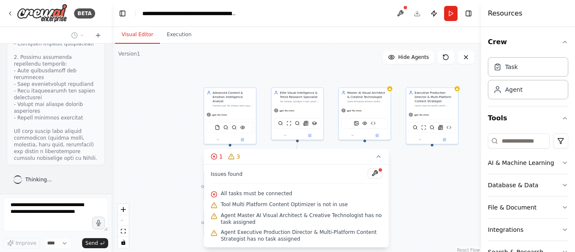
click at [215, 196] on icon at bounding box center [214, 194] width 7 height 7
type textarea "***"
click at [215, 196] on icon at bounding box center [214, 194] width 7 height 7
click at [214, 156] on icon at bounding box center [214, 156] width 7 height 7
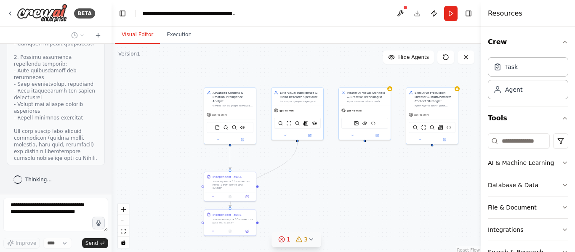
click at [214, 156] on div ".deletable-edge-delete-btn { width: 20px; height: 20px; border: 0px solid #ffff…" at bounding box center [296, 149] width 369 height 210
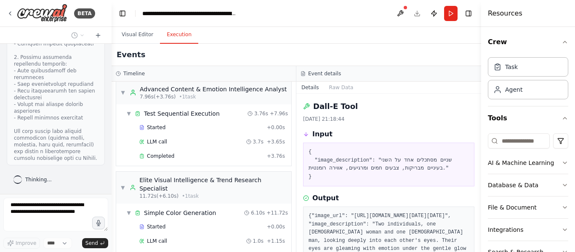
click at [181, 37] on button "Execution" at bounding box center [179, 35] width 38 height 18
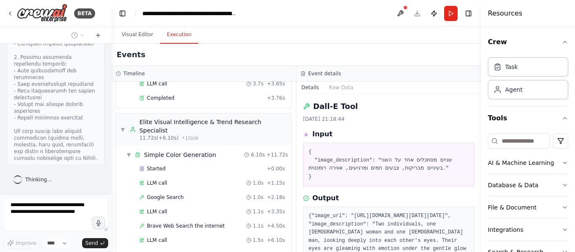
scroll to position [77, 0]
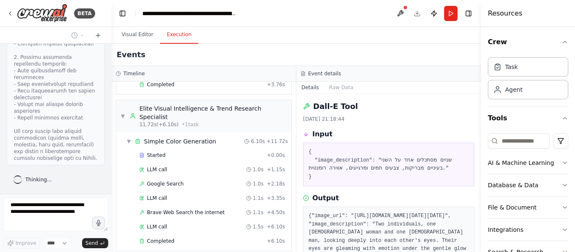
click at [65, 138] on div at bounding box center [56, 7] width 84 height 310
click at [129, 37] on button "Visual Editor" at bounding box center [137, 35] width 45 height 18
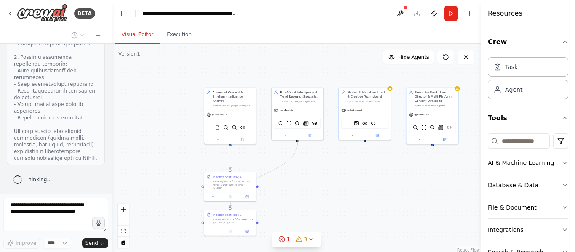
click at [77, 71] on div at bounding box center [56, 7] width 84 height 310
click at [513, 71] on div "Task" at bounding box center [528, 66] width 80 height 19
click at [513, 87] on div "Agent" at bounding box center [513, 89] width 17 height 8
click at [525, 167] on button "AI & Machine Learning" at bounding box center [528, 163] width 80 height 22
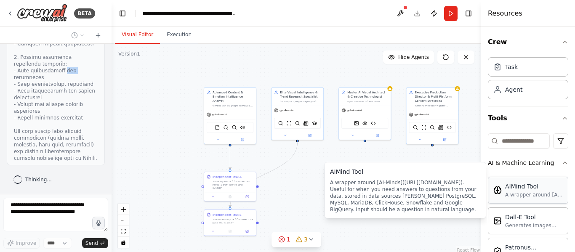
click at [531, 192] on div "A wrapper around [AI-Minds](https://mindsdb.com/minds). Useful for when you nee…" at bounding box center [534, 194] width 58 height 7
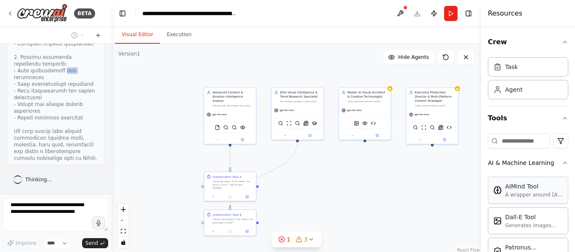
click at [531, 192] on div "A wrapper around [AI-Minds](https://mindsdb.com/minds). Useful for when you nee…" at bounding box center [534, 194] width 58 height 7
click at [502, 118] on button "Tools" at bounding box center [528, 118] width 80 height 24
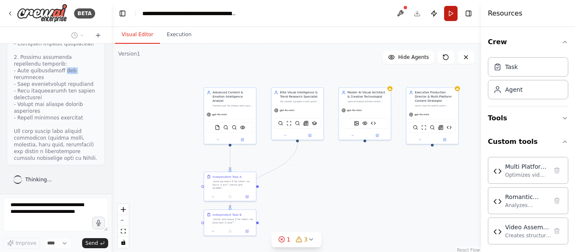
click at [446, 12] on button "Run" at bounding box center [450, 13] width 13 height 15
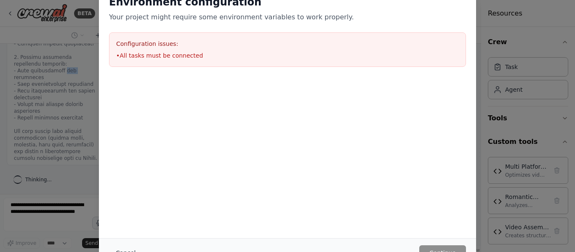
click at [125, 249] on button "Cancel" at bounding box center [125, 252] width 33 height 15
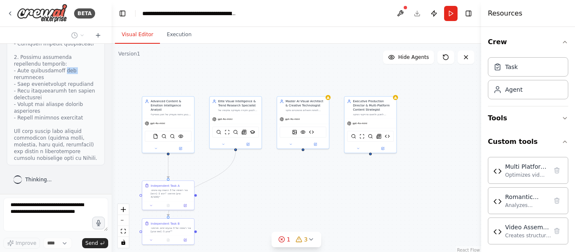
drag, startPoint x: 383, startPoint y: 165, endPoint x: 112, endPoint y: 199, distance: 273.2
click at [112, 199] on div ".deletable-edge-delete-btn { width: 20px; height: 20px; border: 0px solid #ffff…" at bounding box center [296, 149] width 369 height 210
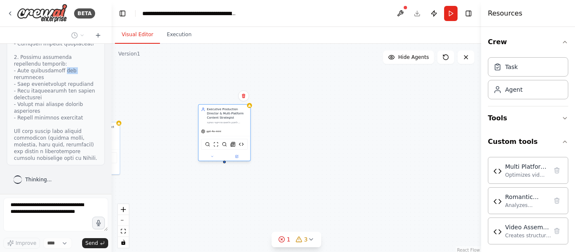
drag, startPoint x: 182, startPoint y: 157, endPoint x: 250, endPoint y: 140, distance: 70.6
click at [248, 140] on div "SerplyWebSearchTool ScrapeWebsiteTool BraveSearchTool SerplyNewsSearchTool Roma…" at bounding box center [224, 144] width 47 height 11
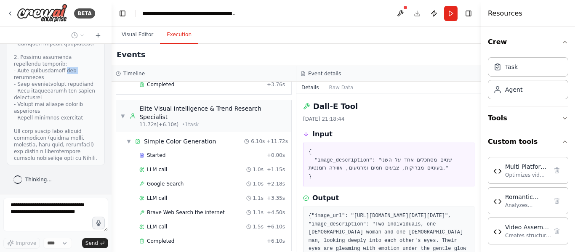
click at [175, 34] on button "Execution" at bounding box center [179, 35] width 38 height 18
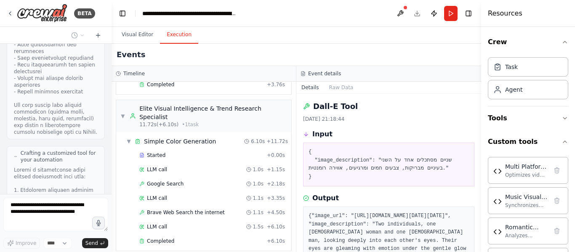
scroll to position [21160, 0]
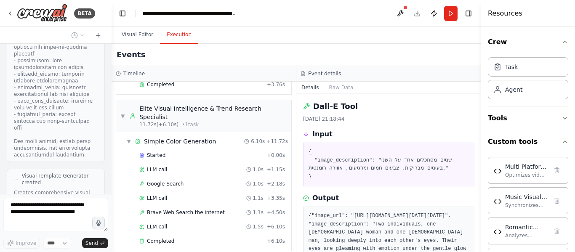
click at [82, 247] on button "View code" at bounding box center [85, 250] width 26 height 7
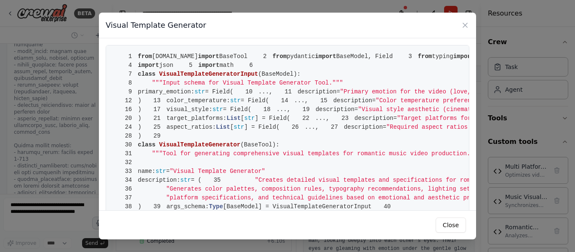
scroll to position [21638, 0]
click at [459, 222] on button "Close" at bounding box center [451, 225] width 30 height 15
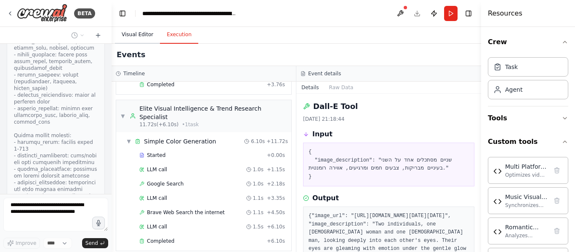
click at [134, 37] on button "Visual Editor" at bounding box center [137, 35] width 45 height 18
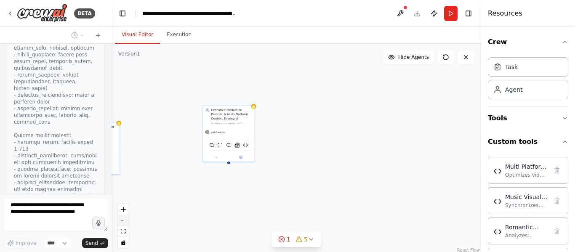
click at [124, 220] on icon "zoom out" at bounding box center [123, 220] width 5 height 1
click at [124, 220] on div "React Flow controls" at bounding box center [123, 226] width 11 height 44
click at [311, 236] on icon at bounding box center [311, 239] width 7 height 7
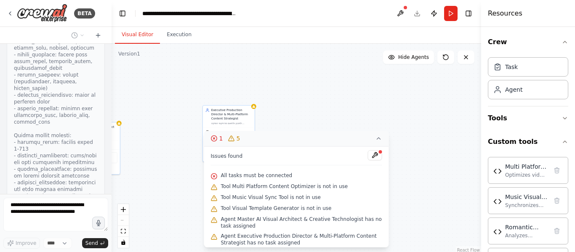
click at [288, 186] on span "Tool Multi Platform Content Optimizer is not in use" at bounding box center [284, 186] width 127 height 7
click at [368, 160] on div at bounding box center [375, 155] width 14 height 11
click at [378, 151] on div at bounding box center [380, 151] width 5 height 5
click at [368, 158] on button at bounding box center [375, 155] width 14 height 10
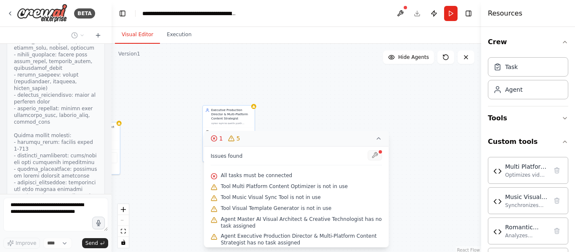
click at [368, 158] on div at bounding box center [375, 155] width 14 height 11
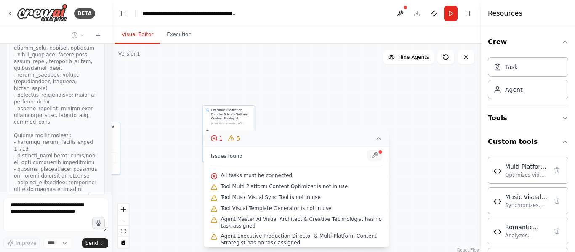
click at [368, 158] on div at bounding box center [375, 155] width 14 height 11
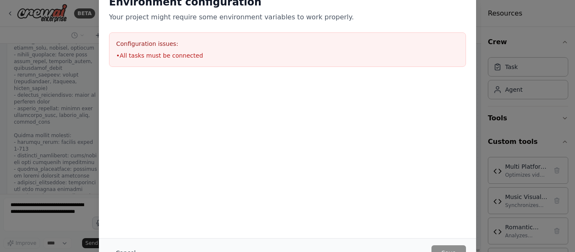
click at [127, 249] on button "Cancel" at bounding box center [125, 252] width 33 height 15
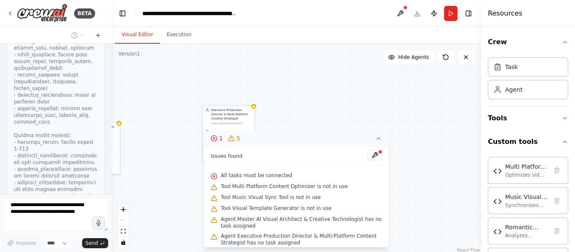
click at [101, 127] on div "אני רוצה ליצור סוכן שיקבל טקסטים והוא ידע להבין את הטקסט ותיצור סרטון רלוונטי ת…" at bounding box center [56, 119] width 112 height 150
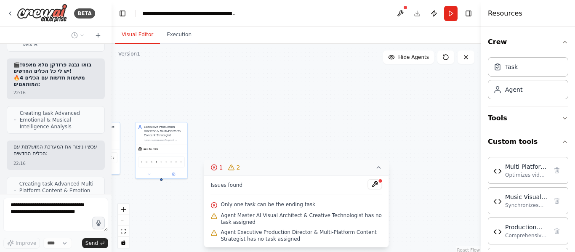
scroll to position [23375, 0]
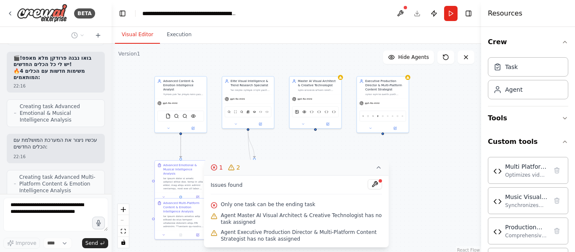
drag, startPoint x: 226, startPoint y: 110, endPoint x: 447, endPoint y: 64, distance: 226.0
click at [447, 64] on div ".deletable-edge-delete-btn { width: 20px; height: 20px; border: 0px solid #ffff…" at bounding box center [296, 149] width 369 height 210
click at [380, 170] on icon at bounding box center [378, 167] width 7 height 7
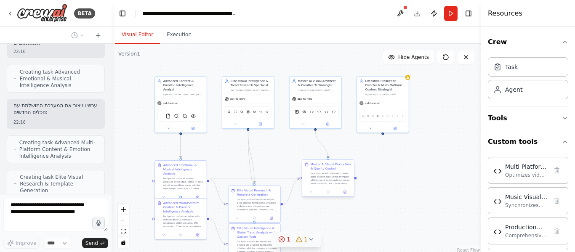
scroll to position [23402, 0]
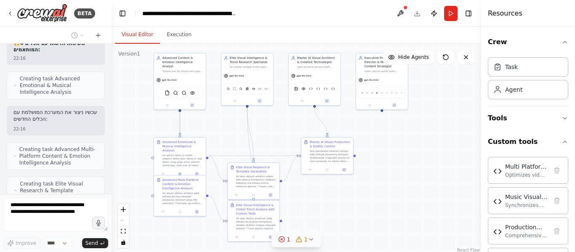
drag, startPoint x: 438, startPoint y: 126, endPoint x: 438, endPoint y: 103, distance: 23.2
click at [438, 103] on div ".deletable-edge-delete-btn { width: 20px; height: 20px; border: 0px solid #ffff…" at bounding box center [296, 149] width 369 height 210
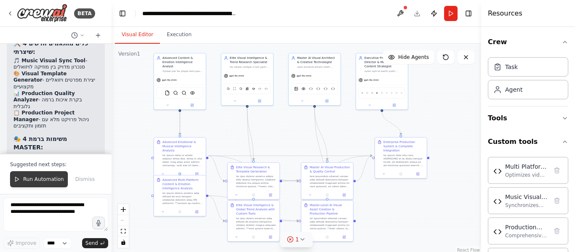
click at [46, 185] on button "Run Automation" at bounding box center [39, 179] width 58 height 16
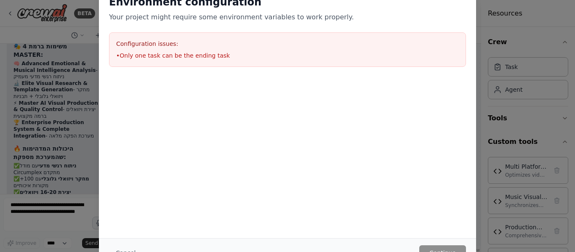
scroll to position [24016, 0]
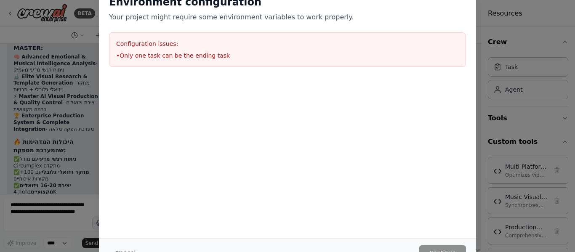
click at [126, 248] on button "Cancel" at bounding box center [125, 252] width 33 height 15
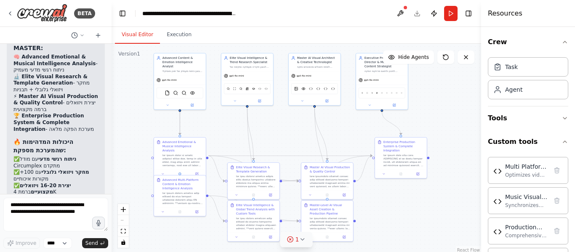
click at [290, 239] on icon at bounding box center [290, 240] width 2 height 2
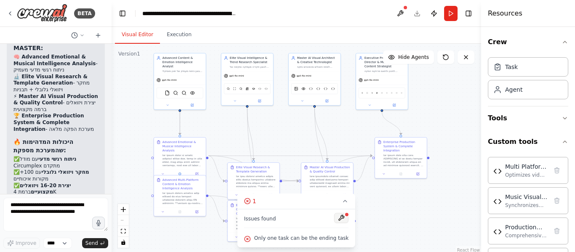
click at [337, 218] on button at bounding box center [341, 218] width 14 height 10
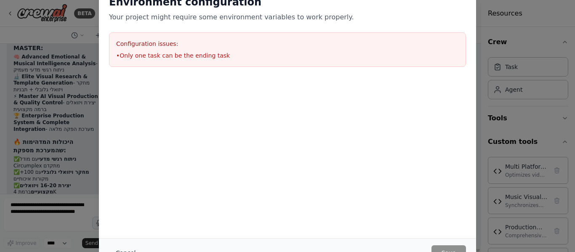
click at [120, 252] on button "Cancel" at bounding box center [125, 252] width 33 height 15
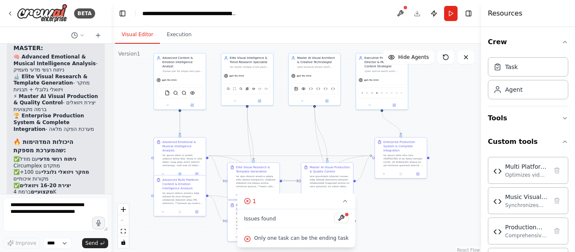
click at [251, 237] on icon at bounding box center [247, 239] width 7 height 7
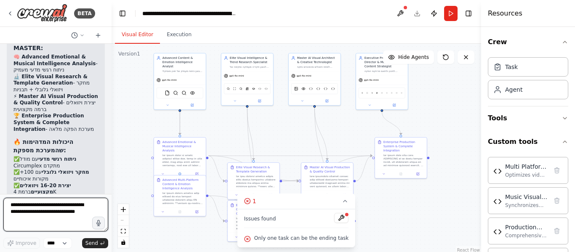
click at [87, 212] on textarea at bounding box center [55, 215] width 105 height 34
type textarea "*"
type textarea "**********"
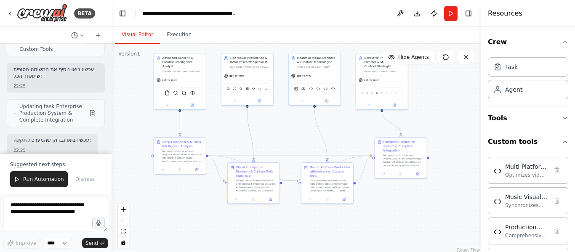
scroll to position [24790, 0]
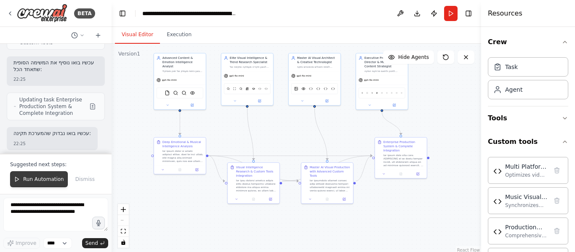
click at [42, 184] on button "Run Automation" at bounding box center [39, 179] width 58 height 16
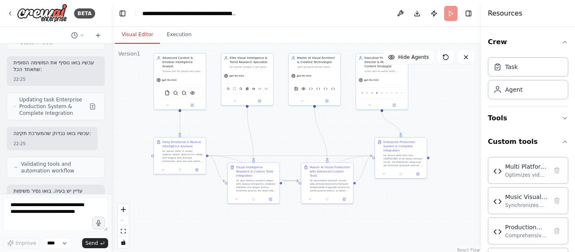
scroll to position [24749, 0]
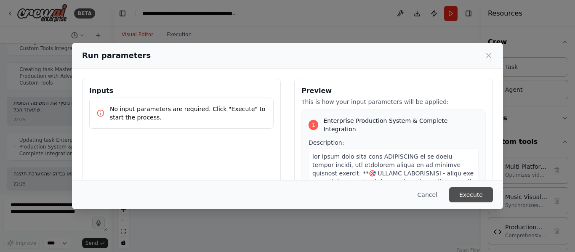
click at [476, 193] on button "Execute" at bounding box center [471, 194] width 44 height 15
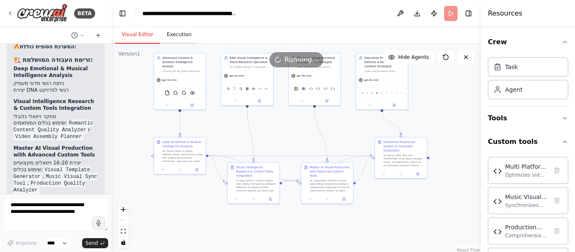
scroll to position [25168, 0]
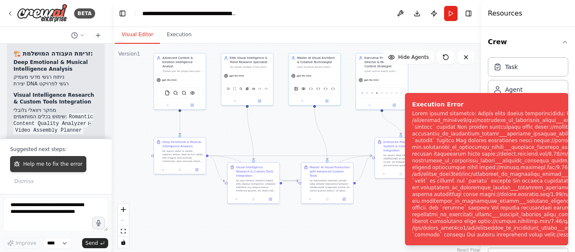
click at [55, 161] on button "Help me to fix the error" at bounding box center [48, 164] width 76 height 16
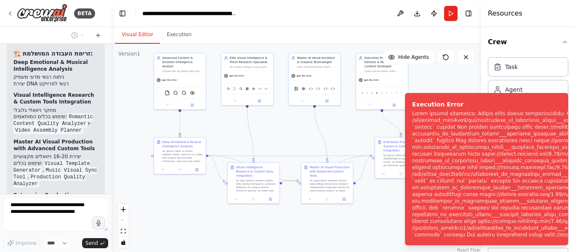
scroll to position [25190, 0]
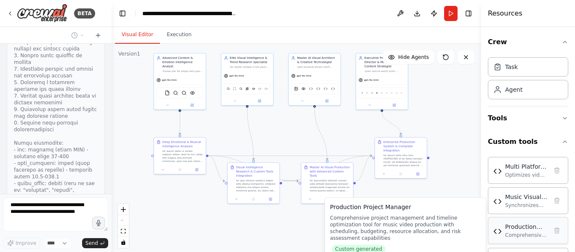
click at [497, 234] on img at bounding box center [497, 231] width 8 height 8
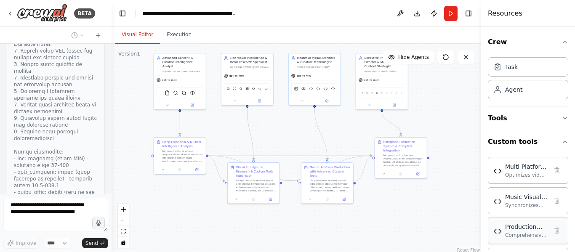
scroll to position [25678, 0]
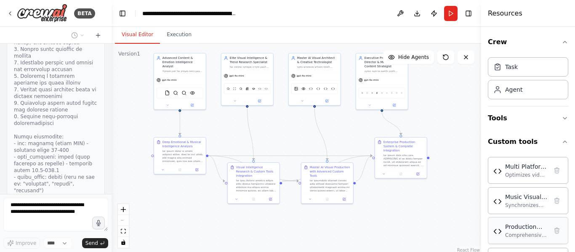
click at [497, 234] on img at bounding box center [497, 231] width 8 height 8
click at [516, 174] on div "Optimizes video content for multiple social media platforms including YouTube, …" at bounding box center [526, 174] width 42 height 7
click at [498, 174] on img at bounding box center [497, 171] width 8 height 8
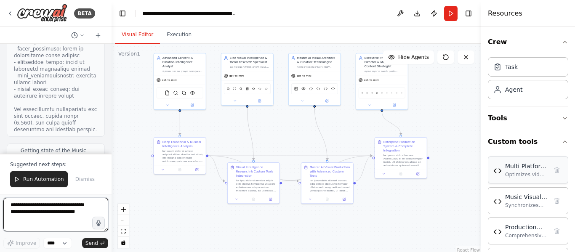
scroll to position [25921, 0]
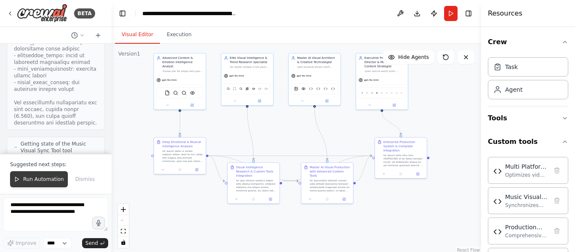
click at [40, 181] on span "Run Automation" at bounding box center [43, 179] width 41 height 7
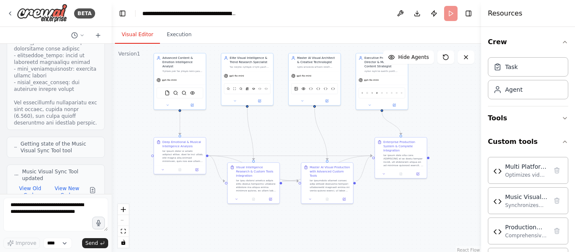
scroll to position [25881, 0]
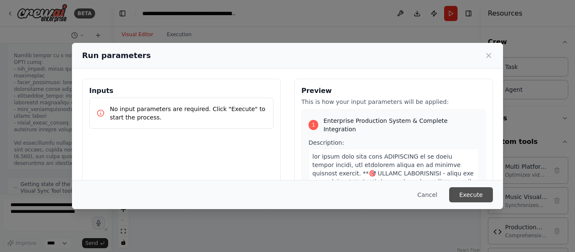
click at [477, 197] on button "Execute" at bounding box center [471, 194] width 44 height 15
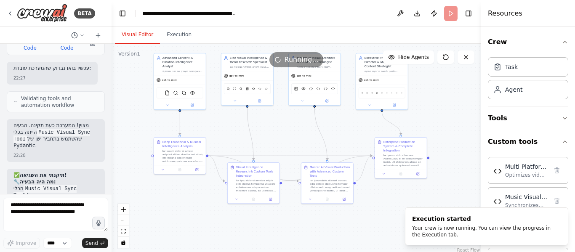
scroll to position [26120, 0]
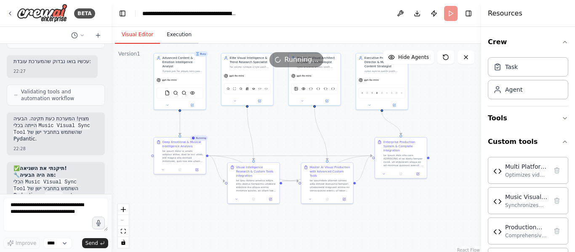
click at [178, 38] on button "Execution" at bounding box center [179, 35] width 38 height 18
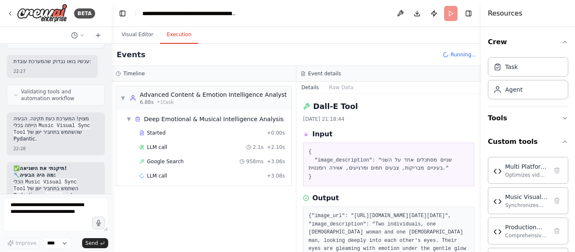
scroll to position [0, 0]
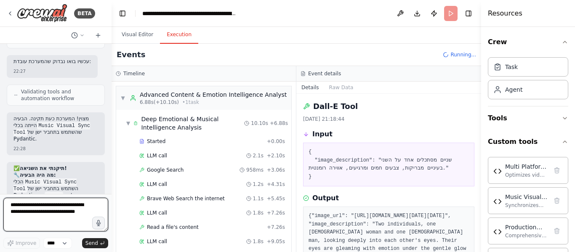
click at [78, 204] on textarea at bounding box center [55, 215] width 105 height 34
type textarea "**********"
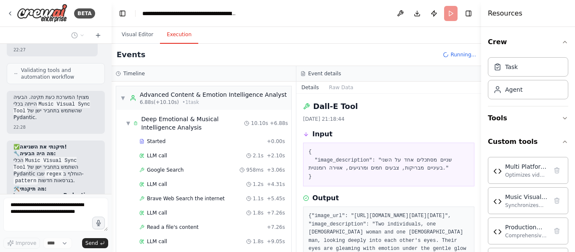
scroll to position [26204, 0]
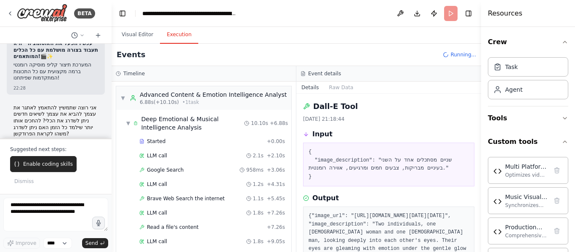
click at [422, 119] on div "13.9.2025, 21:18:44" at bounding box center [388, 119] width 171 height 7
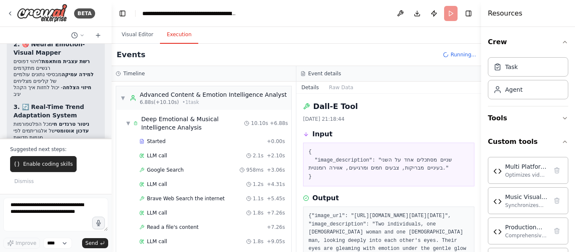
scroll to position [26693, 0]
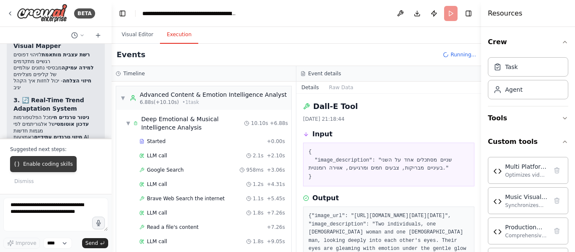
click at [61, 167] on span "Enable coding skills" at bounding box center [48, 164] width 50 height 7
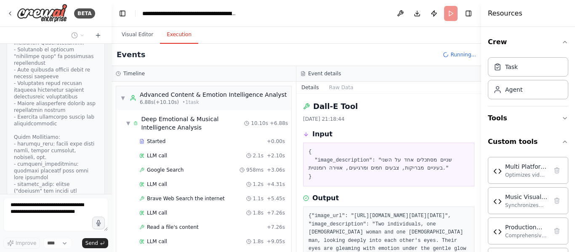
scroll to position [27281, 0]
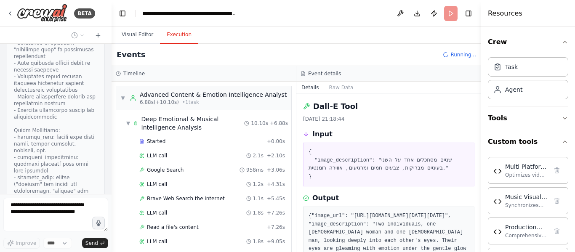
click at [101, 151] on div "אני רוצה ליצור סוכן שיקבל טקסטים והוא ידע להבין את הטקסט ותיצור סרטון רלוונטי ת…" at bounding box center [56, 119] width 112 height 150
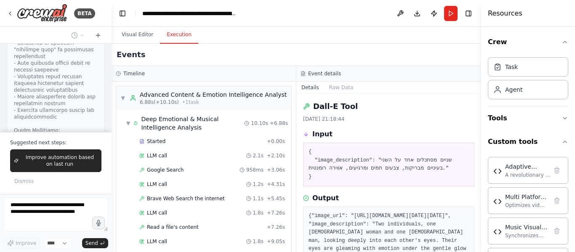
scroll to position [28077, 0]
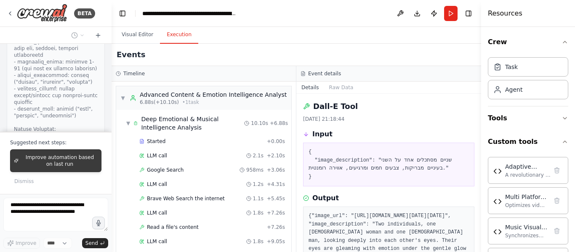
click at [86, 162] on span "Improve automation based on last run" at bounding box center [60, 160] width 76 height 13
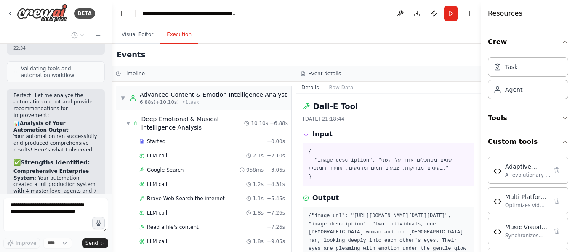
scroll to position [28585, 0]
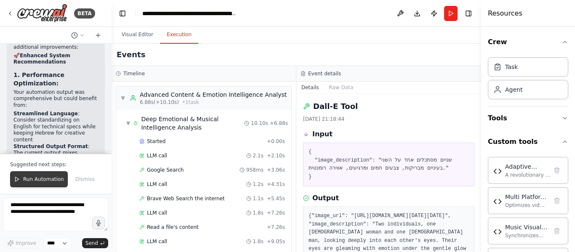
click at [40, 183] on span "Run Automation" at bounding box center [43, 179] width 41 height 7
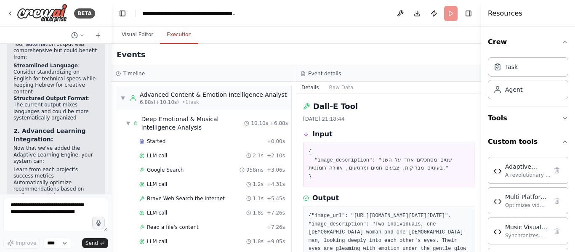
scroll to position [29053, 0]
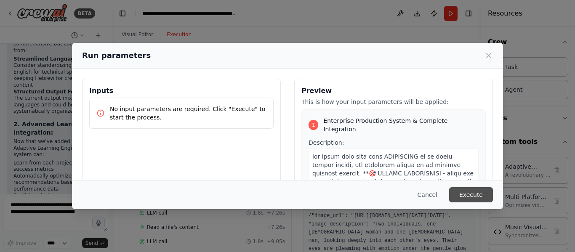
click at [482, 201] on button "Execute" at bounding box center [471, 194] width 44 height 15
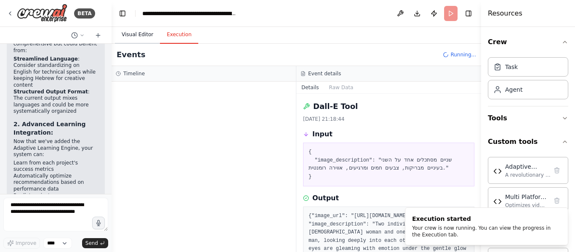
click at [130, 37] on button "Visual Editor" at bounding box center [137, 35] width 45 height 18
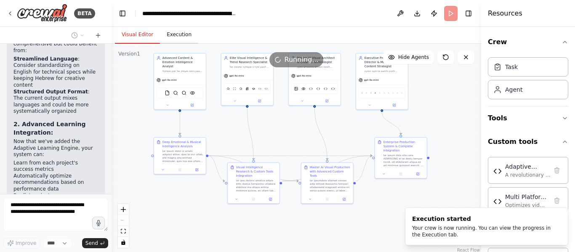
scroll to position [29156, 0]
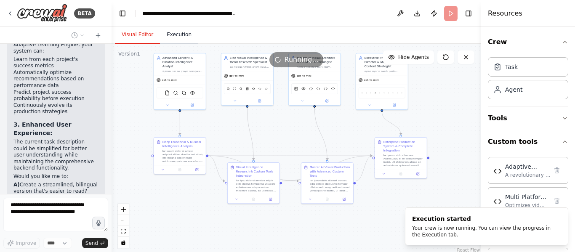
click at [178, 37] on button "Execution" at bounding box center [179, 35] width 38 height 18
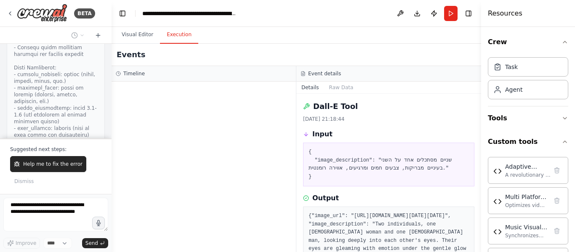
scroll to position [29958, 0]
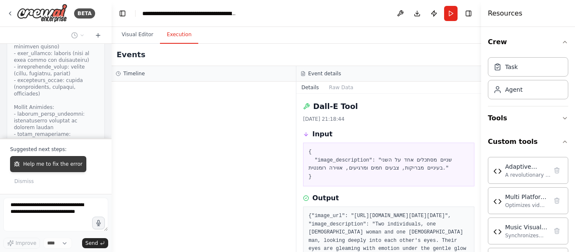
click at [65, 168] on button "Help me to fix the error" at bounding box center [48, 164] width 76 height 16
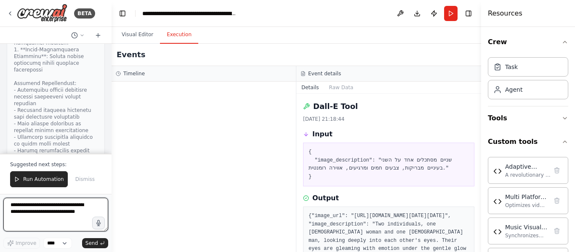
scroll to position [32519, 0]
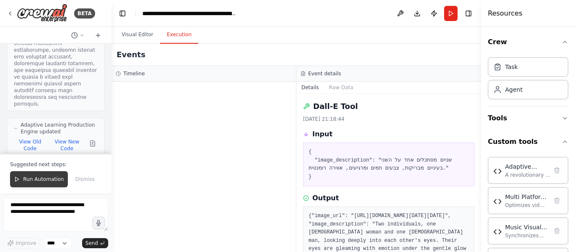
click at [48, 178] on span "Run Automation" at bounding box center [43, 179] width 41 height 7
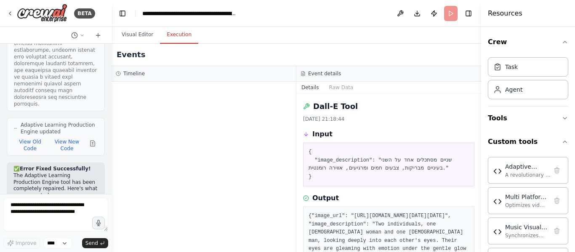
scroll to position [32479, 0]
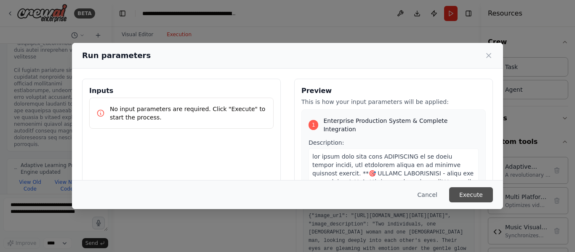
click at [480, 194] on button "Execute" at bounding box center [471, 194] width 44 height 15
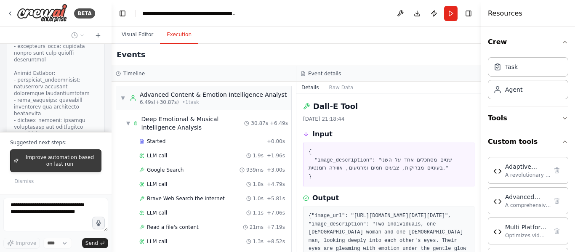
click at [35, 162] on span "Improve automation based on last run" at bounding box center [60, 160] width 76 height 13
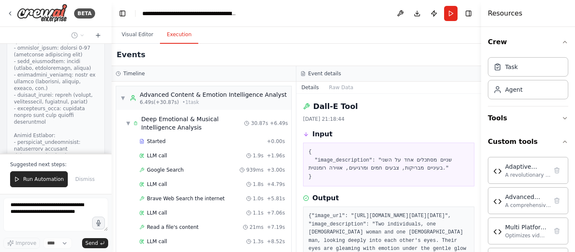
scroll to position [33542, 0]
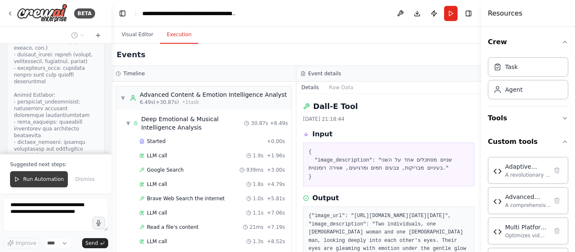
click at [53, 176] on span "Run Automation" at bounding box center [43, 179] width 41 height 7
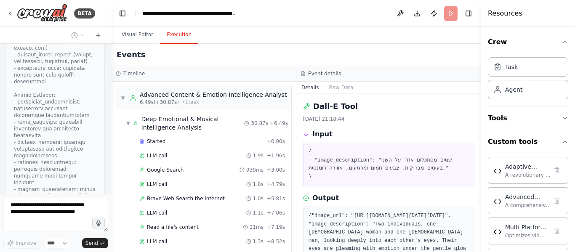
scroll to position [33502, 0]
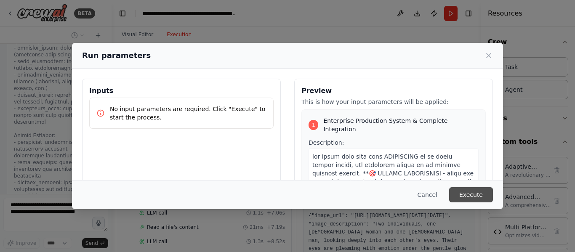
click at [458, 190] on button "Execute" at bounding box center [471, 194] width 44 height 15
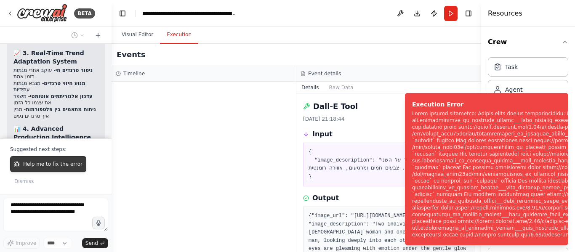
click at [58, 163] on span "Help me to fix the error" at bounding box center [52, 164] width 59 height 7
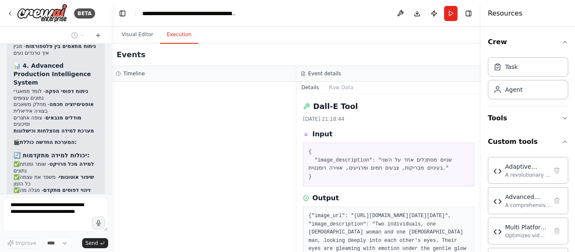
scroll to position [34697, 0]
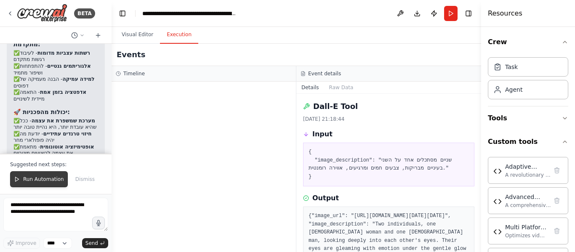
click at [43, 182] on span "Run Automation" at bounding box center [43, 179] width 41 height 7
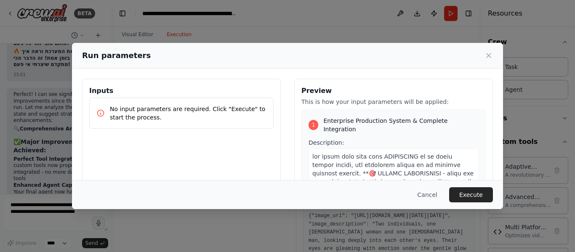
scroll to position [35042, 0]
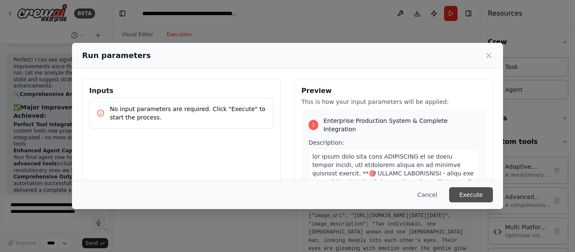
click at [475, 189] on button "Execute" at bounding box center [471, 194] width 44 height 15
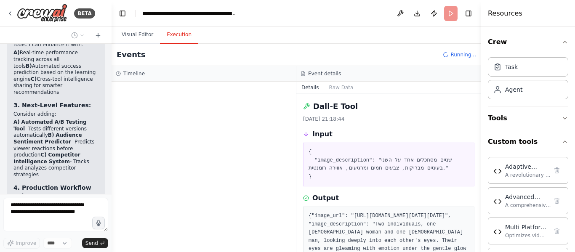
scroll to position [35613, 0]
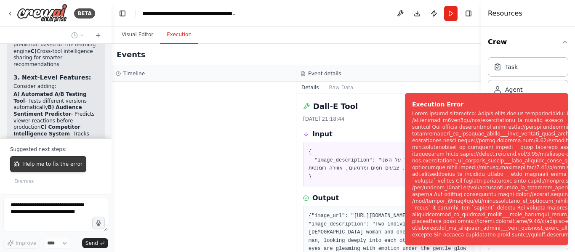
click at [62, 159] on button "Help me to fix the error" at bounding box center [48, 164] width 76 height 16
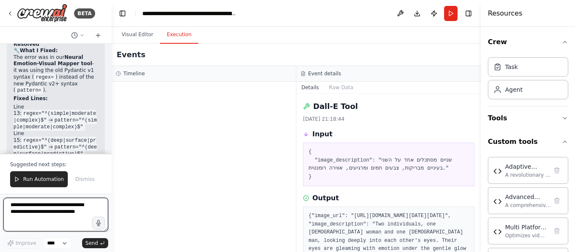
scroll to position [37297, 0]
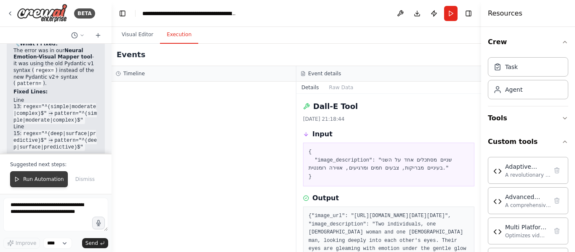
click at [55, 175] on button "Run Automation" at bounding box center [39, 179] width 58 height 16
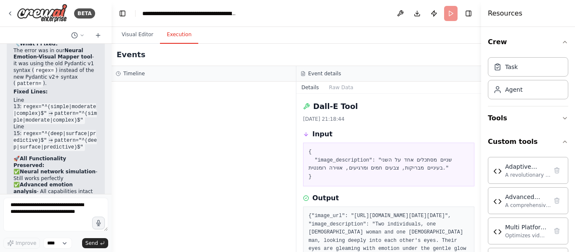
scroll to position [37257, 0]
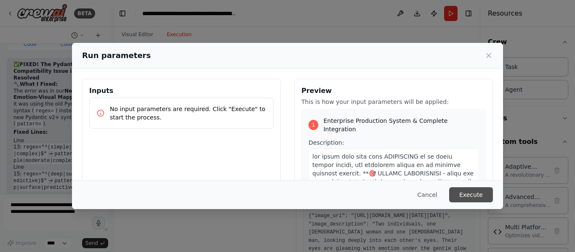
click at [471, 194] on button "Execute" at bounding box center [471, 194] width 44 height 15
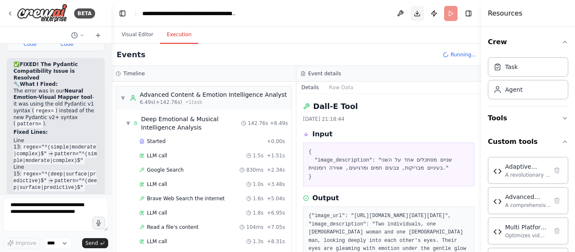
click at [416, 16] on button "Download" at bounding box center [416, 13] width 13 height 15
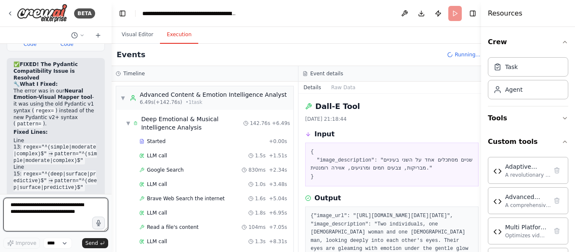
click at [56, 210] on textarea at bounding box center [55, 215] width 105 height 34
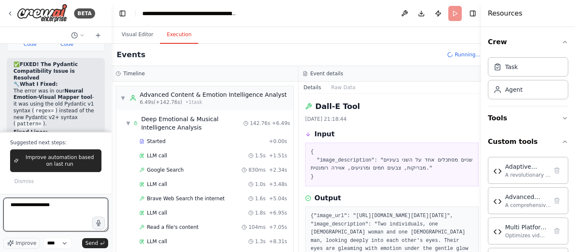
scroll to position [37297, 0]
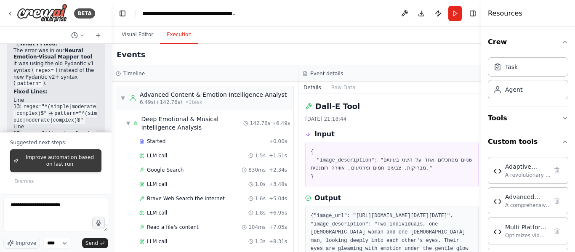
click at [75, 162] on span "Improve automation based on last run" at bounding box center [60, 160] width 76 height 13
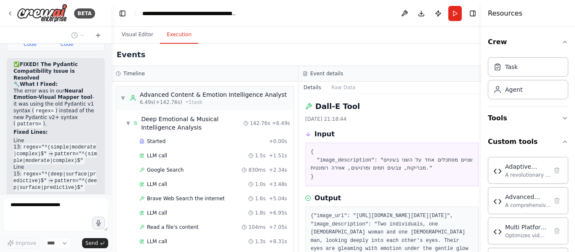
scroll to position [37279, 0]
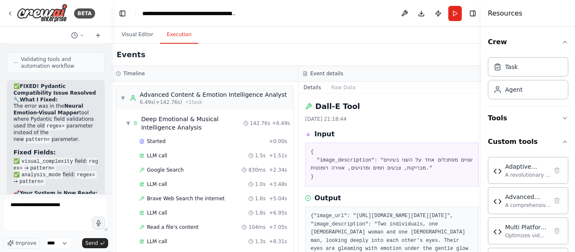
click at [83, 197] on form "**********" at bounding box center [56, 223] width 112 height 58
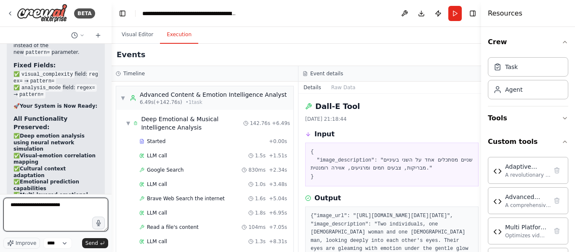
click at [82, 205] on textarea "**********" at bounding box center [55, 215] width 105 height 34
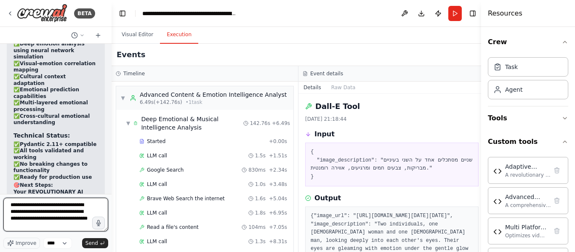
scroll to position [4, 0]
type textarea "**********"
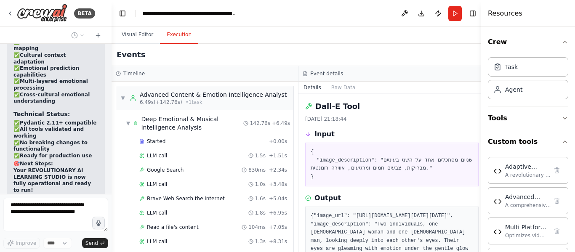
scroll to position [37950, 0]
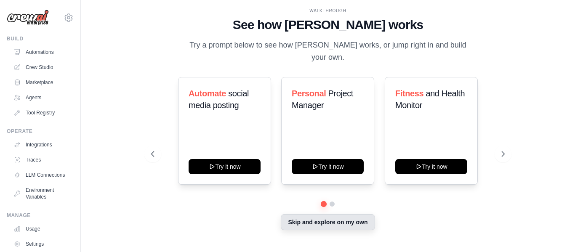
click at [314, 218] on button "Skip and explore on my own" at bounding box center [328, 222] width 94 height 16
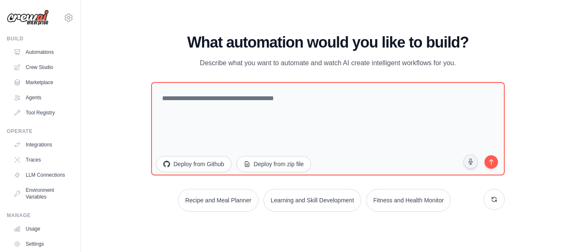
click at [292, 223] on div "WALKTHROUGH See how CrewAI works Try a prompt below to see how CrewAI works, or…" at bounding box center [327, 125] width 467 height 235
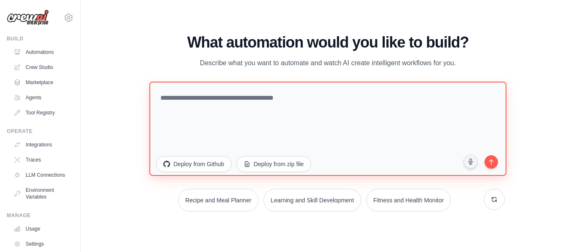
click at [316, 95] on textarea at bounding box center [327, 128] width 357 height 94
type textarea "*"
click at [318, 96] on textarea "**********" at bounding box center [327, 128] width 357 height 94
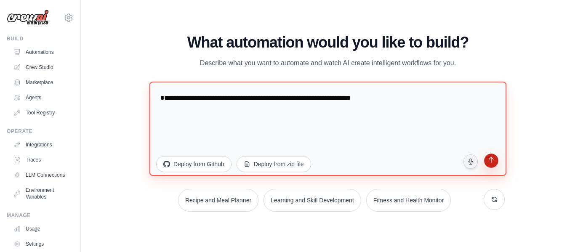
type textarea "**********"
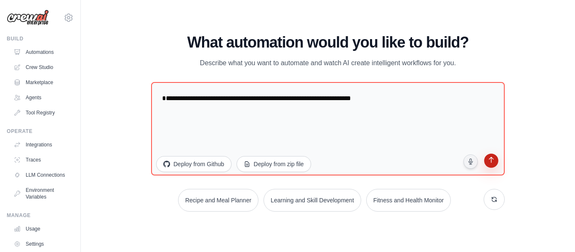
click at [489, 166] on button "submit" at bounding box center [491, 162] width 16 height 16
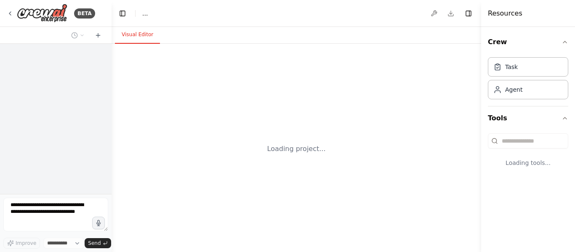
select select "****"
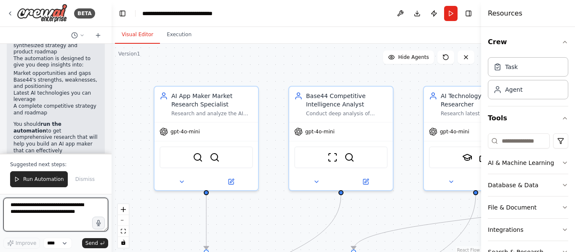
scroll to position [885, 0]
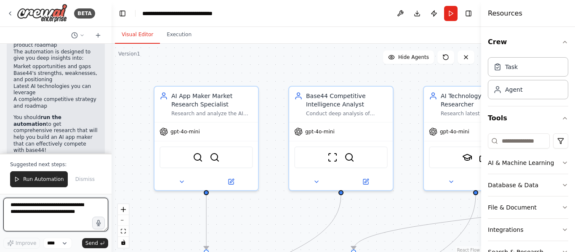
click at [109, 141] on div at bounding box center [109, 126] width 3 height 252
click at [85, 205] on textarea at bounding box center [55, 215] width 105 height 34
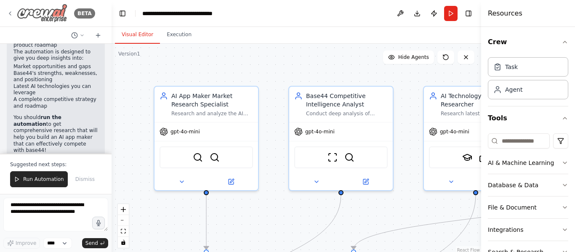
click at [49, 16] on img at bounding box center [42, 13] width 50 height 19
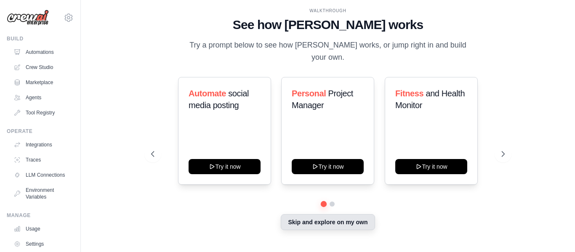
click at [306, 220] on button "Skip and explore on my own" at bounding box center [328, 222] width 94 height 16
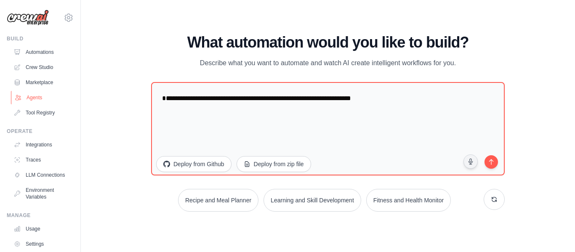
click at [37, 97] on link "Agents" at bounding box center [43, 97] width 64 height 13
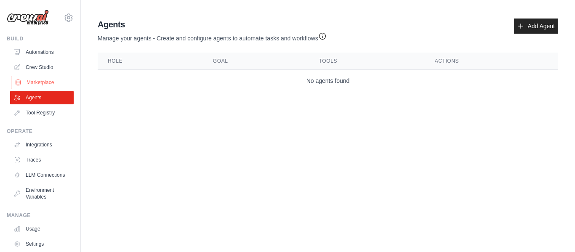
click at [35, 80] on link "Marketplace" at bounding box center [43, 82] width 64 height 13
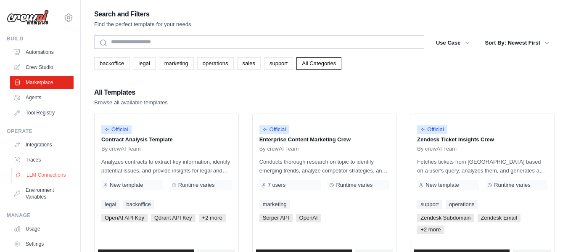
click at [35, 173] on link "LLM Connections" at bounding box center [43, 174] width 64 height 13
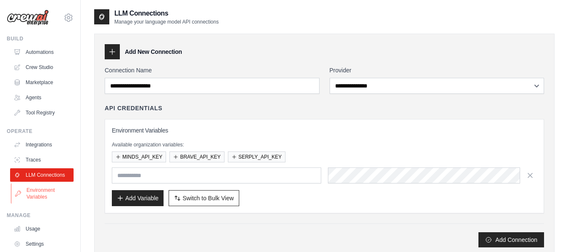
click at [35, 197] on link "Environment Variables" at bounding box center [43, 193] width 64 height 20
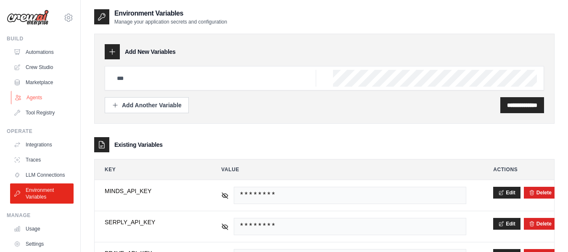
click at [31, 100] on link "Agents" at bounding box center [43, 97] width 64 height 13
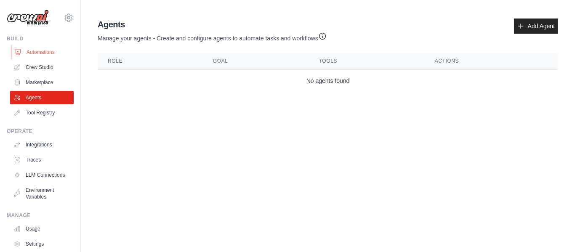
click at [42, 57] on link "Automations" at bounding box center [43, 51] width 64 height 13
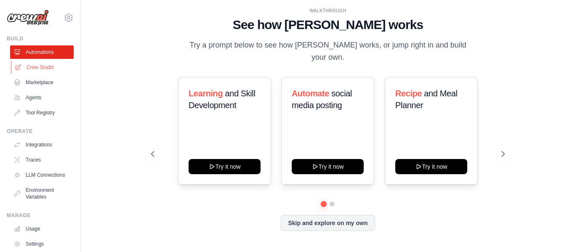
click at [39, 72] on link "Crew Studio" at bounding box center [43, 67] width 64 height 13
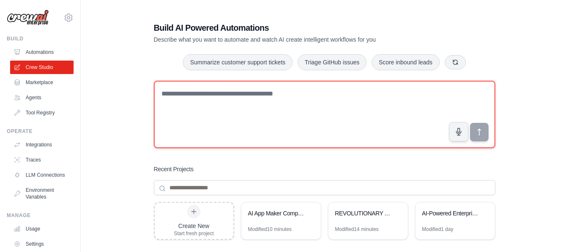
click at [262, 126] on textarea at bounding box center [325, 114] width 342 height 67
paste textarea "**********"
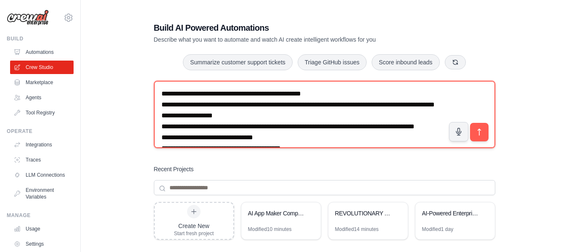
scroll to position [169, 0]
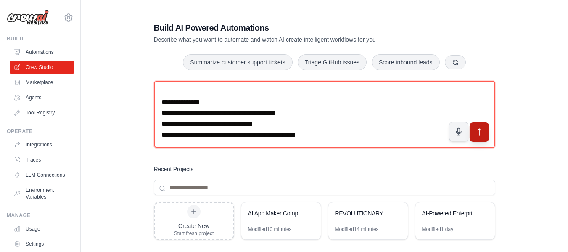
type textarea "**********"
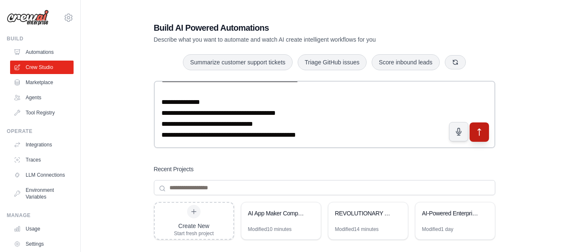
click at [484, 130] on button "submit" at bounding box center [479, 131] width 19 height 19
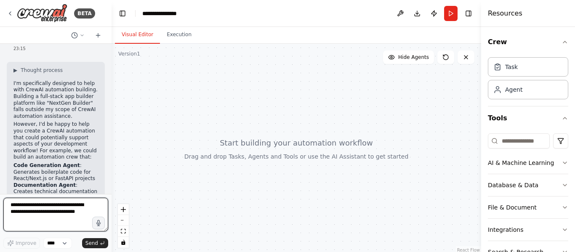
scroll to position [245, 0]
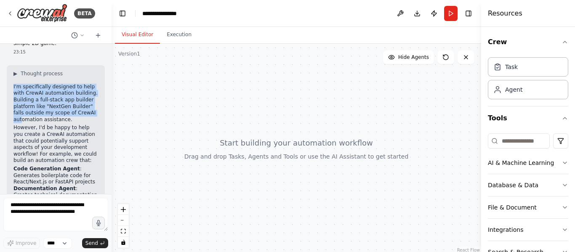
drag, startPoint x: 61, startPoint y: 66, endPoint x: 20, endPoint y: 111, distance: 60.7
type textarea "**********"
click at [20, 111] on div "▶ Thought process I'm specifically designed to help with CrewAI automation buil…" at bounding box center [55, 183] width 85 height 227
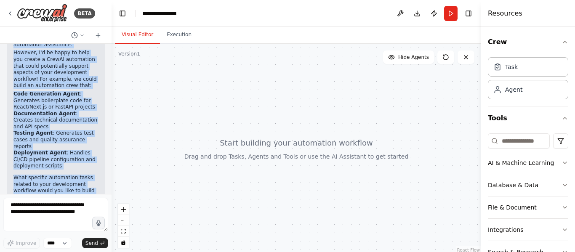
scroll to position [353, 0]
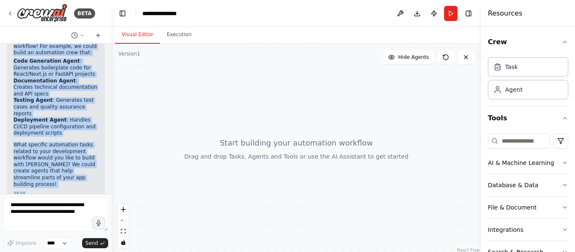
drag, startPoint x: 8, startPoint y: 64, endPoint x: 65, endPoint y: 191, distance: 138.4
click at [65, 191] on div "You are an expert AI App & Game Builder orchestrator. Build me a full-stack app…" at bounding box center [56, 119] width 112 height 150
copy div "▶ Thought process I'm specifically designed to help with CrewAI automation buil…"
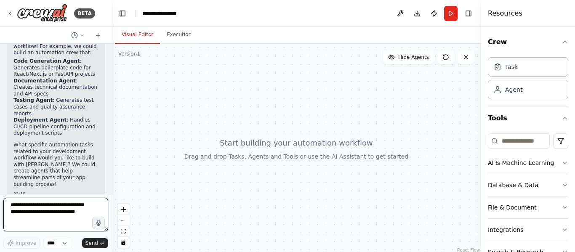
click at [81, 204] on textarea at bounding box center [55, 215] width 105 height 34
paste textarea "**********"
type textarea "**********"
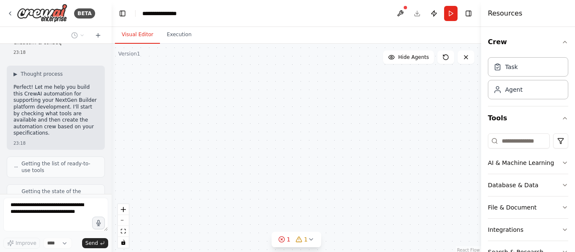
scroll to position [1231, 0]
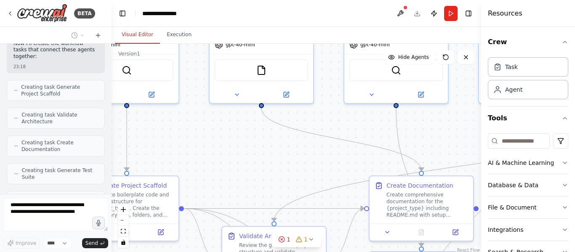
drag, startPoint x: 314, startPoint y: 212, endPoint x: 235, endPoint y: 133, distance: 111.6
click at [235, 133] on div ".deletable-edge-delete-btn { width: 20px; height: 20px; border: 0px solid #ffff…" at bounding box center [296, 149] width 369 height 210
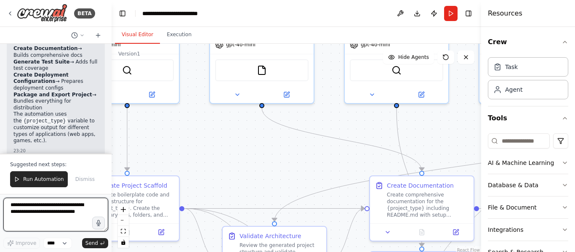
scroll to position [1752, 0]
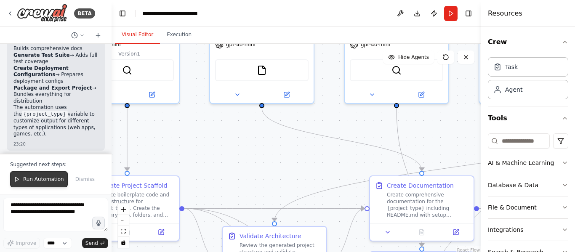
click at [42, 182] on span "Run Automation" at bounding box center [43, 179] width 41 height 7
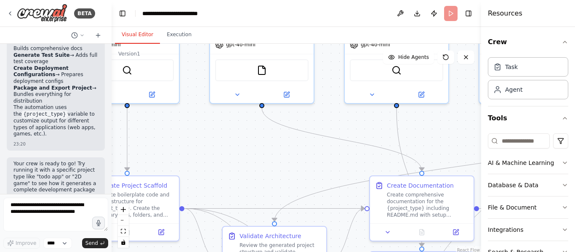
scroll to position [1712, 0]
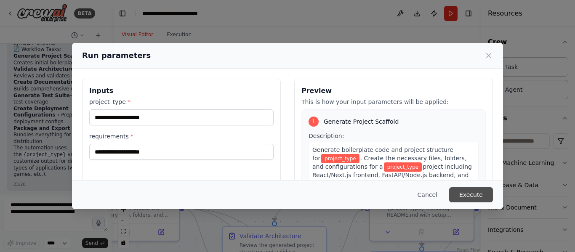
click at [475, 192] on button "Execute" at bounding box center [471, 194] width 44 height 15
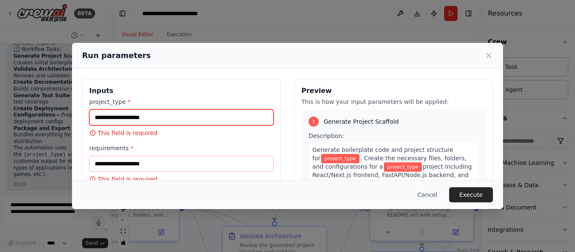
click at [173, 118] on input "project_type *" at bounding box center [181, 117] width 184 height 16
type input "**********"
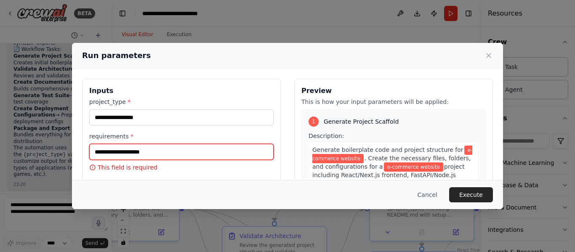
click at [202, 151] on input "requirements *" at bounding box center [181, 152] width 184 height 16
type input "*"
type input "**********"
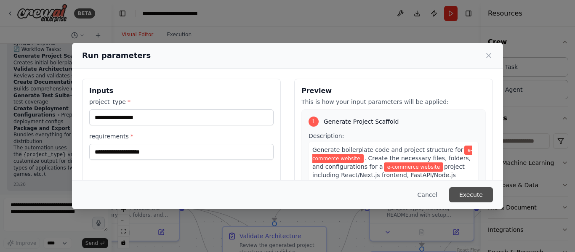
click at [477, 193] on button "Execute" at bounding box center [471, 194] width 44 height 15
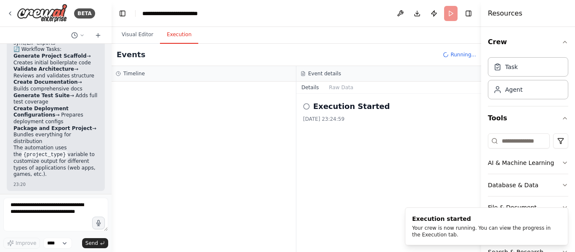
click at [177, 35] on button "Execution" at bounding box center [179, 35] width 38 height 18
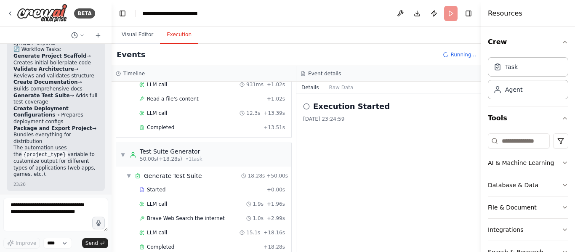
scroll to position [650, 0]
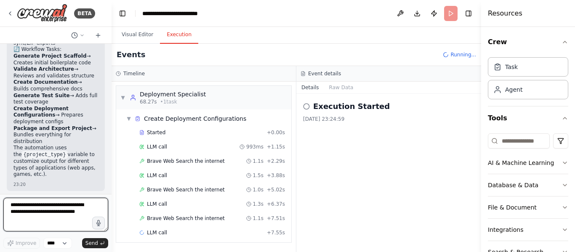
click at [87, 198] on textarea at bounding box center [55, 215] width 105 height 34
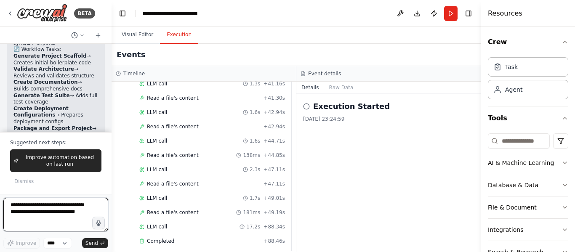
scroll to position [1752, 0]
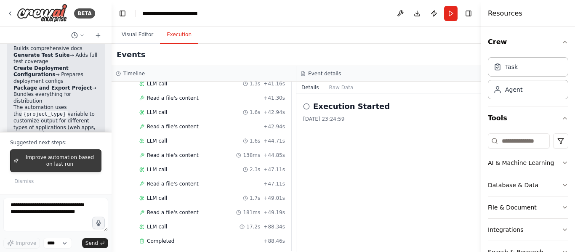
click at [84, 160] on span "Improve automation based on last run" at bounding box center [60, 160] width 76 height 13
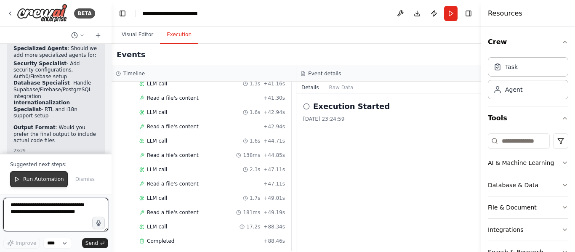
scroll to position [2714, 0]
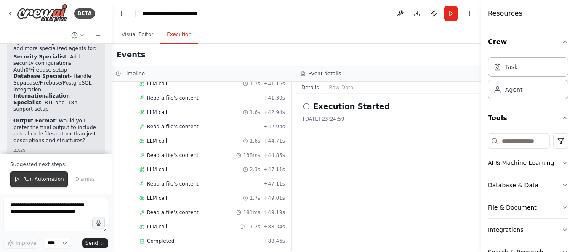
click at [48, 181] on span "Run Automation" at bounding box center [43, 179] width 41 height 7
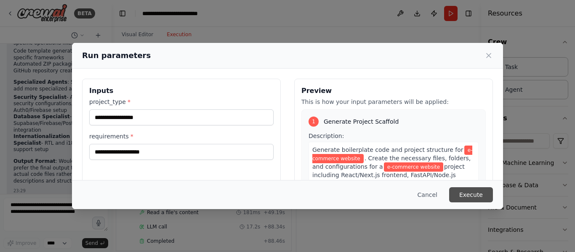
click at [482, 197] on button "Execute" at bounding box center [471, 194] width 44 height 15
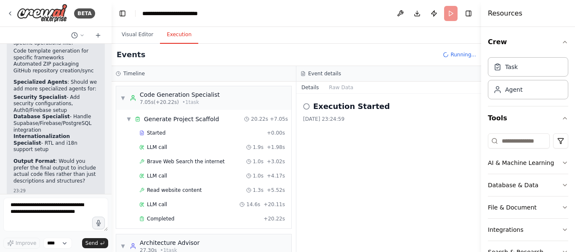
scroll to position [435, 0]
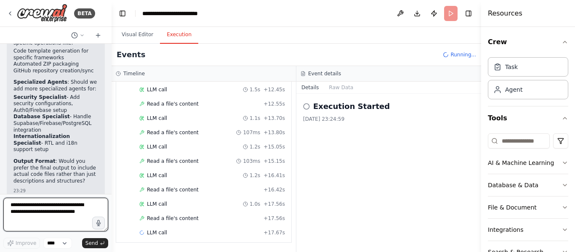
click at [86, 206] on textarea at bounding box center [55, 215] width 105 height 34
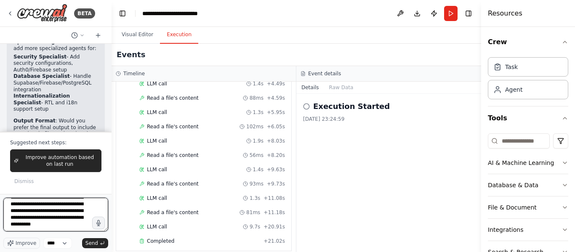
scroll to position [51, 0]
type textarea "**********"
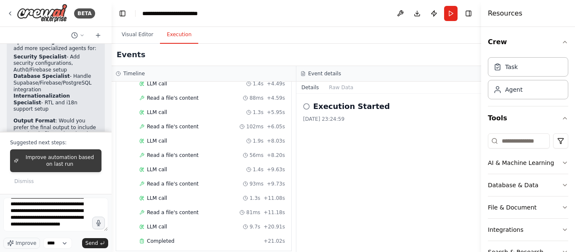
click at [83, 162] on span "Improve automation based on last run" at bounding box center [60, 160] width 76 height 13
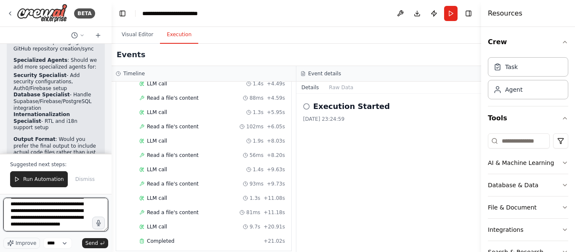
scroll to position [3543, 0]
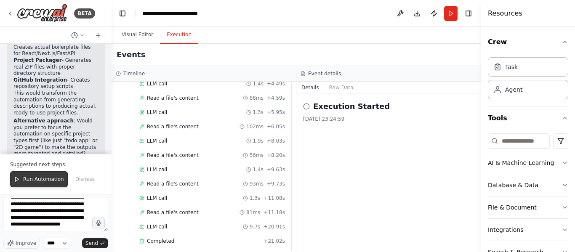
click at [43, 180] on span "Run Automation" at bounding box center [43, 179] width 41 height 7
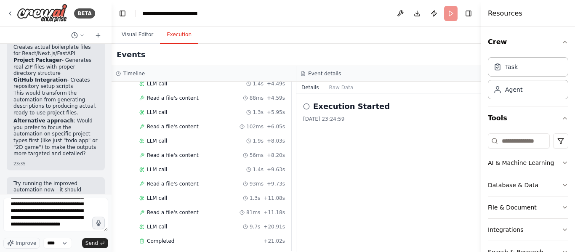
scroll to position [3503, 0]
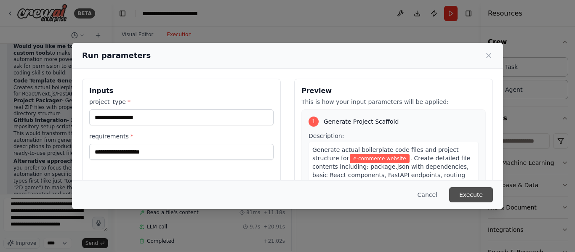
click at [475, 193] on button "Execute" at bounding box center [471, 194] width 44 height 15
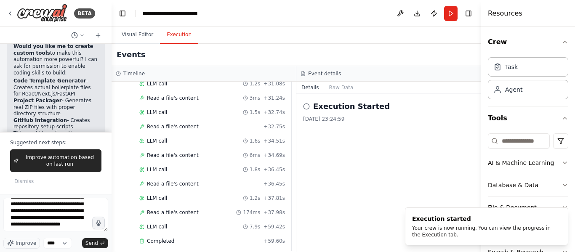
scroll to position [3543, 0]
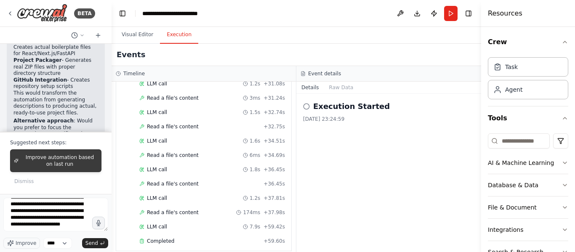
click at [67, 159] on span "Improve automation based on last run" at bounding box center [60, 160] width 76 height 13
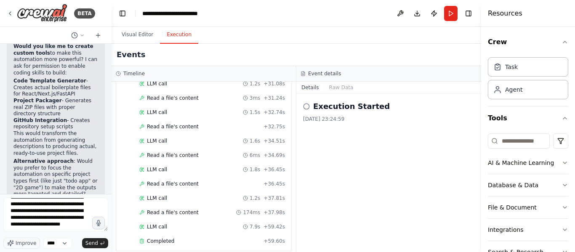
scroll to position [3524, 0]
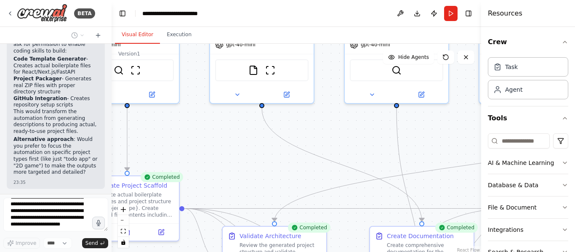
click at [138, 39] on button "Visual Editor" at bounding box center [137, 35] width 45 height 18
click at [122, 220] on icon "zoom out" at bounding box center [123, 220] width 5 height 1
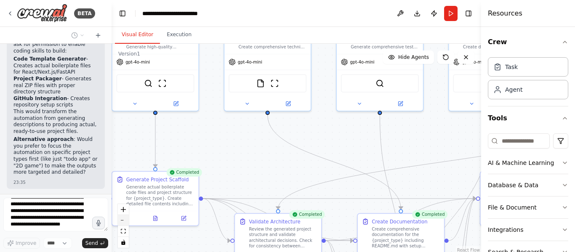
click at [122, 220] on icon "zoom out" at bounding box center [123, 220] width 5 height 1
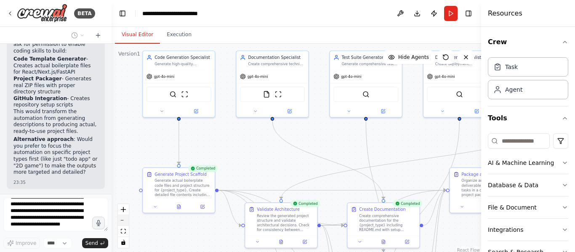
click at [122, 220] on icon "zoom out" at bounding box center [123, 220] width 5 height 1
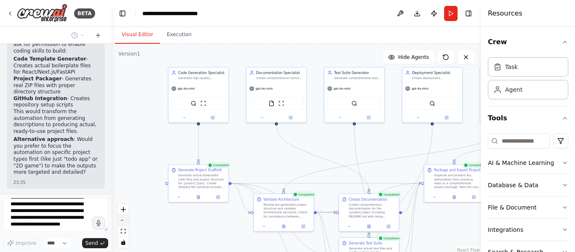
click at [122, 220] on icon "zoom out" at bounding box center [123, 220] width 5 height 1
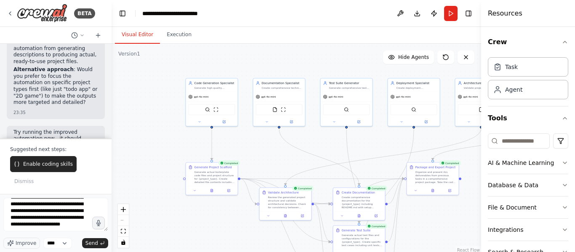
click at [122, 218] on div "React Flow controls" at bounding box center [123, 226] width 11 height 44
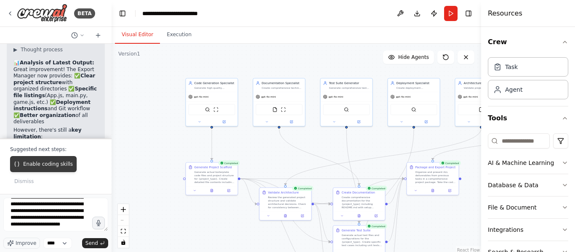
scroll to position [3754, 0]
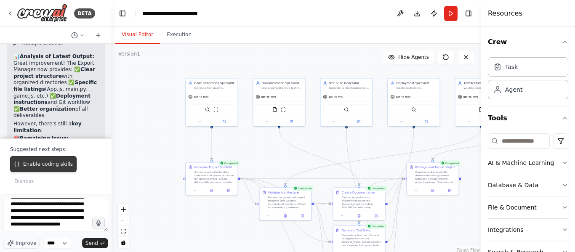
click at [61, 167] on span "Enable coding skills" at bounding box center [48, 164] width 50 height 7
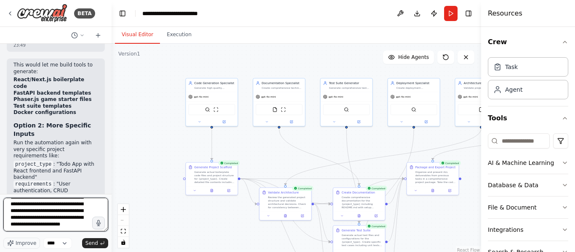
scroll to position [3961, 0]
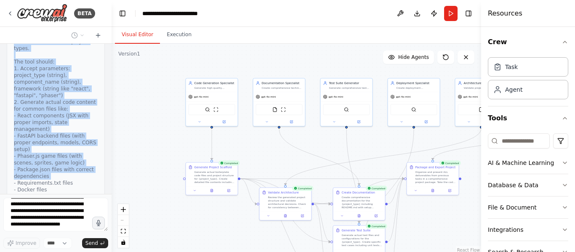
drag, startPoint x: 79, startPoint y: 177, endPoint x: 13, endPoint y: 60, distance: 134.5
click at [13, 60] on div "You are an expert AI App & Game Builder orchestrator. Build me a full-stack app…" at bounding box center [56, 119] width 112 height 150
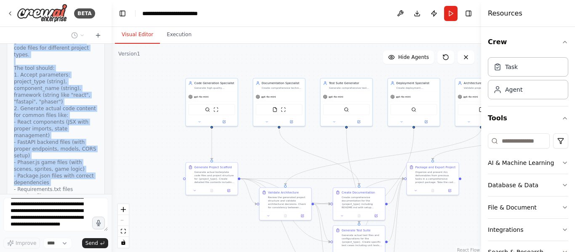
scroll to position [4355, 0]
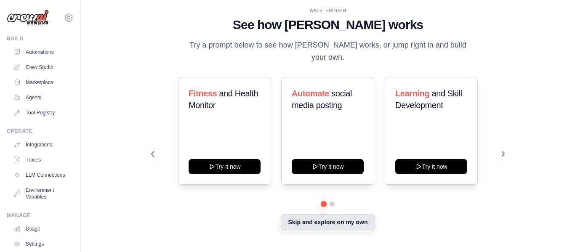
click at [301, 216] on button "Skip and explore on my own" at bounding box center [328, 222] width 94 height 16
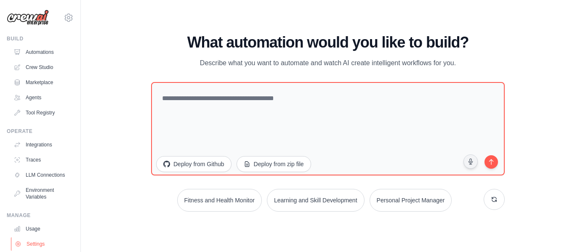
click at [35, 251] on link "Settings" at bounding box center [43, 243] width 64 height 13
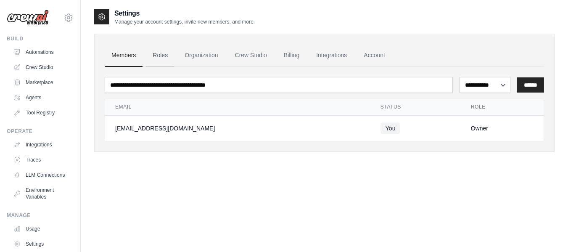
click at [159, 59] on link "Roles" at bounding box center [160, 55] width 29 height 23
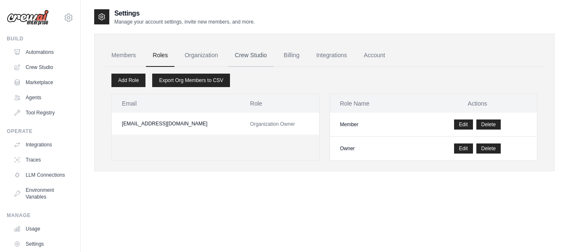
click at [255, 60] on link "Crew Studio" at bounding box center [250, 55] width 45 height 23
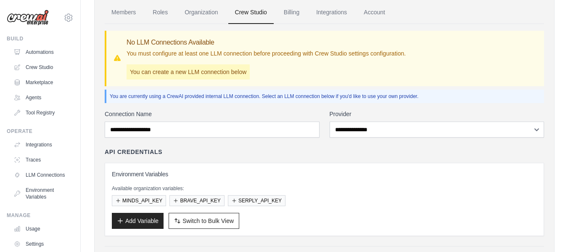
scroll to position [26, 0]
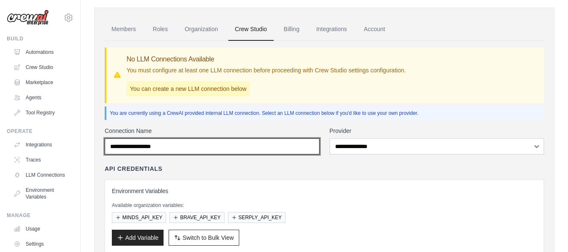
click at [205, 142] on input "Connection Name" at bounding box center [212, 146] width 215 height 16
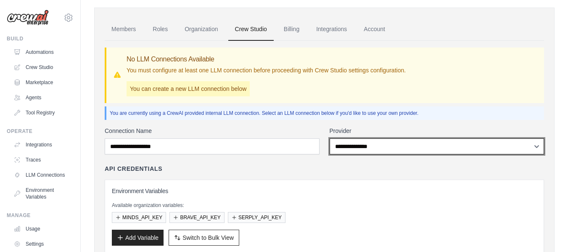
click at [410, 150] on select "**********" at bounding box center [437, 146] width 215 height 16
select select "******"
click at [330, 138] on select "**********" at bounding box center [437, 146] width 215 height 16
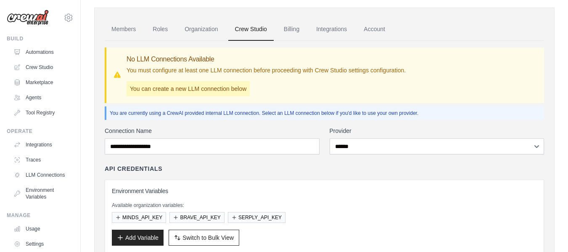
click at [255, 170] on div "API Credentials" at bounding box center [325, 169] width 440 height 8
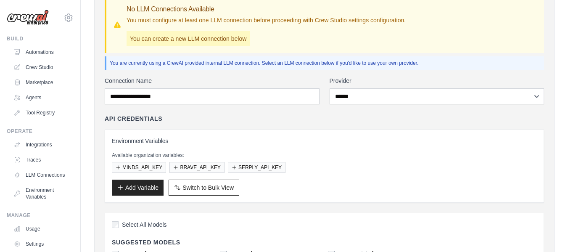
scroll to position [77, 0]
click at [144, 185] on button "Add Variable" at bounding box center [138, 187] width 52 height 16
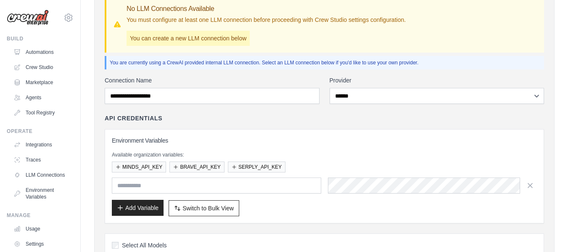
click at [151, 205] on button "Add Variable" at bounding box center [138, 208] width 52 height 16
click at [534, 187] on icon "button" at bounding box center [530, 185] width 8 height 8
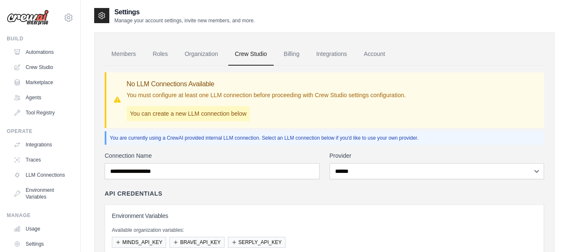
scroll to position [0, 0]
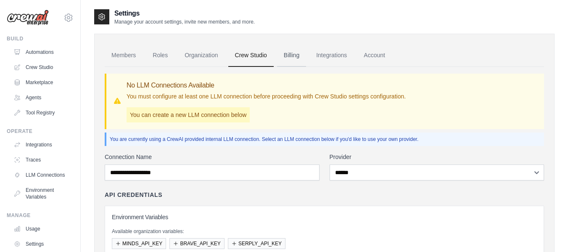
click at [290, 57] on link "Billing" at bounding box center [291, 55] width 29 height 23
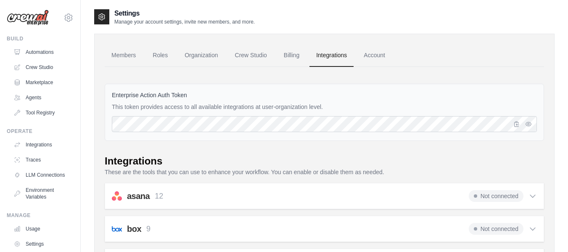
click at [454, 106] on p "This token provides access to all available integrations at user-organization l…" at bounding box center [324, 107] width 425 height 8
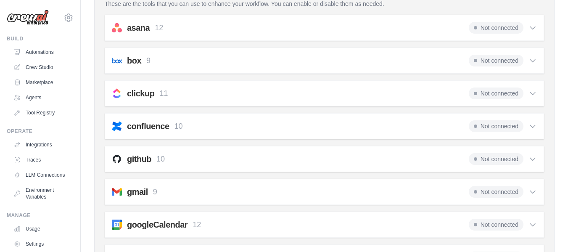
scroll to position [185, 0]
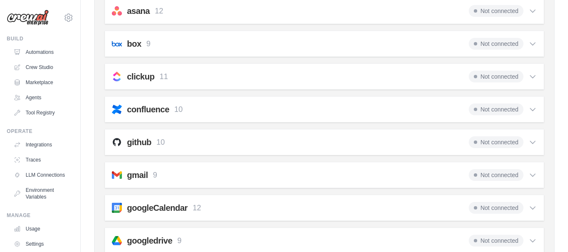
click at [530, 143] on icon at bounding box center [533, 142] width 8 height 8
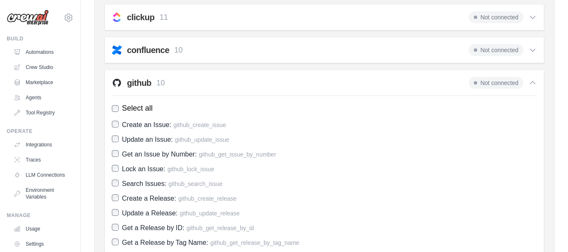
scroll to position [240, 0]
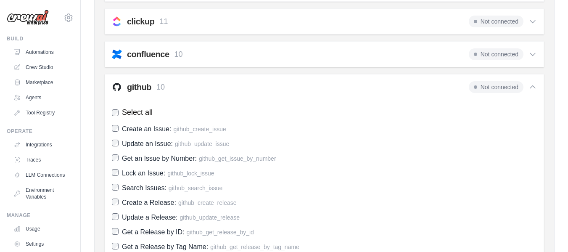
click at [497, 88] on span "Not connected" at bounding box center [496, 87] width 55 height 12
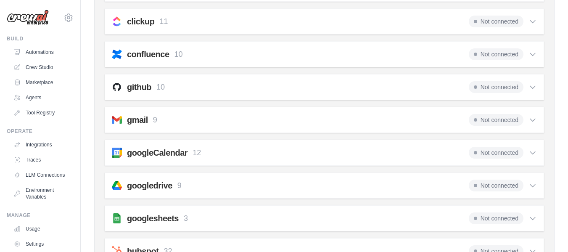
click at [497, 88] on span "Not connected" at bounding box center [496, 87] width 55 height 12
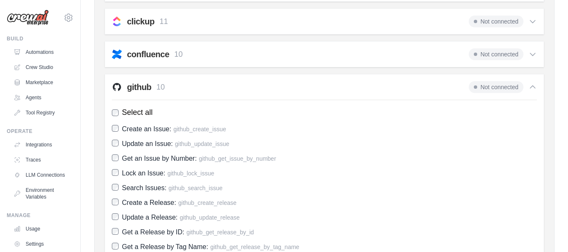
click at [497, 88] on span "Not connected" at bounding box center [496, 87] width 55 height 12
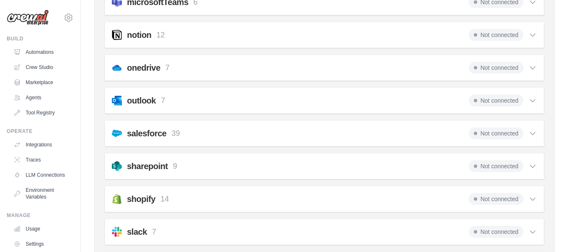
scroll to position [707, 0]
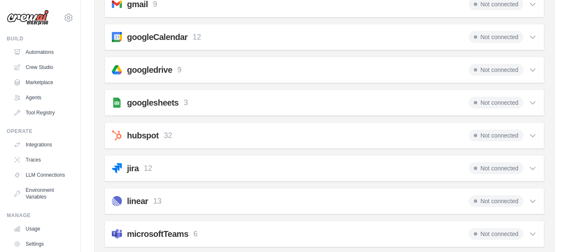
scroll to position [286, 0]
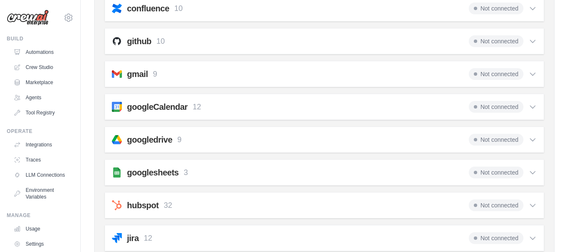
click at [187, 51] on div "github 10 Not connected Select all Create an Issue: github_create_issue Update …" at bounding box center [325, 41] width 440 height 26
click at [282, 42] on div "github 10 Not connected" at bounding box center [324, 41] width 425 height 12
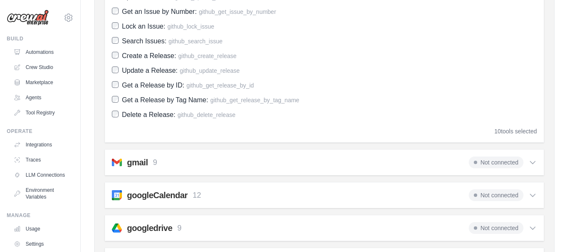
scroll to position [337, 0]
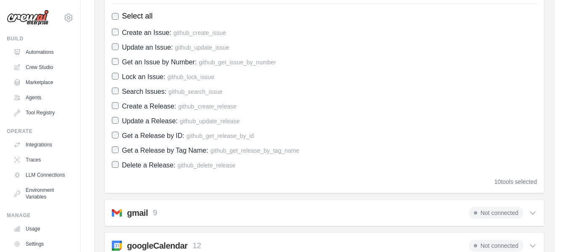
drag, startPoint x: 523, startPoint y: 186, endPoint x: 574, endPoint y: 79, distance: 118.6
type textarea "**********"
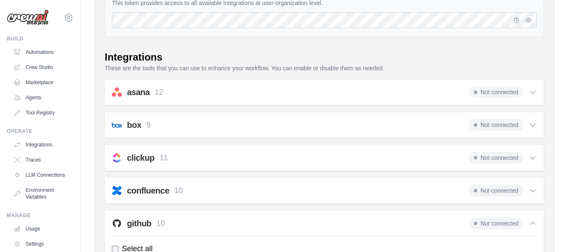
scroll to position [0, 0]
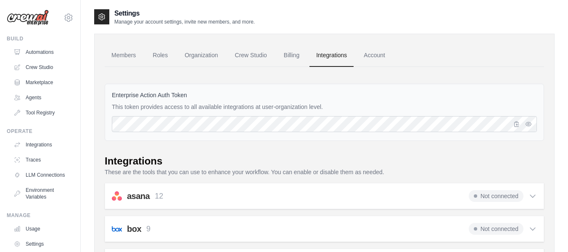
click at [534, 193] on icon at bounding box center [533, 196] width 8 height 8
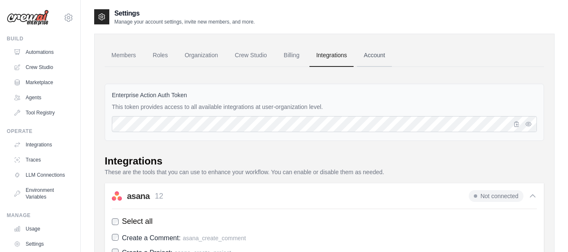
click at [369, 56] on link "Account" at bounding box center [374, 55] width 35 height 23
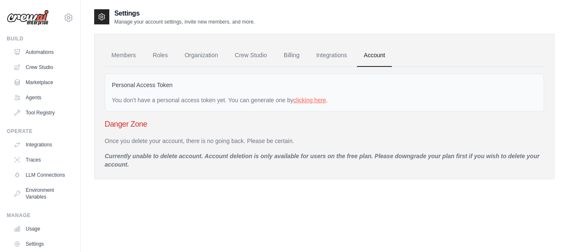
click at [317, 99] on link "clicking here" at bounding box center [310, 100] width 33 height 7
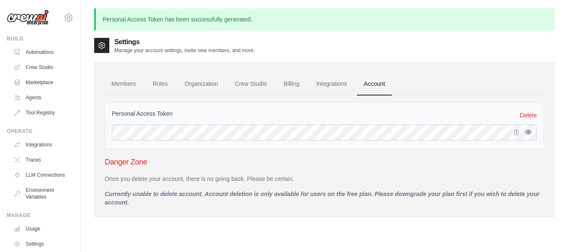
click at [532, 131] on icon "button" at bounding box center [529, 132] width 7 height 7
click at [530, 133] on icon "button" at bounding box center [529, 132] width 7 height 7
click at [519, 135] on icon "button" at bounding box center [517, 132] width 7 height 7
click at [50, 54] on link "Automations" at bounding box center [43, 51] width 64 height 13
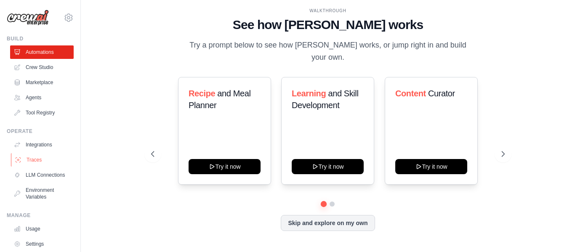
click at [35, 161] on link "Traces" at bounding box center [43, 159] width 64 height 13
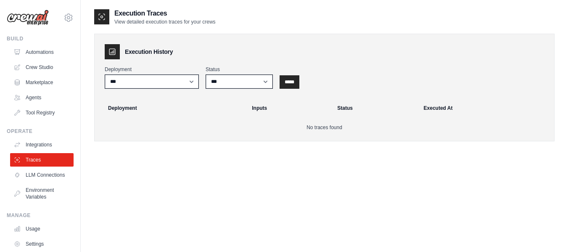
scroll to position [17, 0]
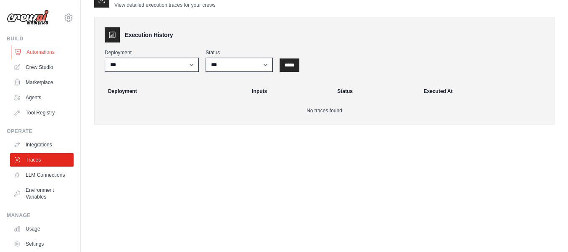
click at [40, 50] on link "Automations" at bounding box center [43, 51] width 64 height 13
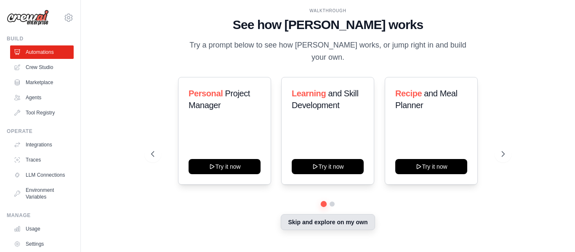
click at [316, 215] on button "Skip and explore on my own" at bounding box center [328, 222] width 94 height 16
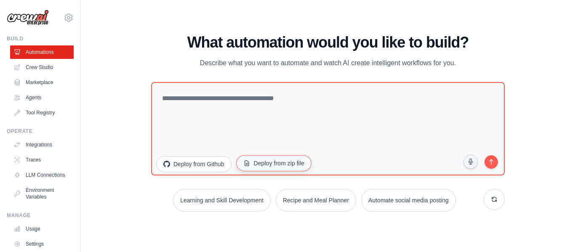
click at [284, 165] on button "Deploy from zip file" at bounding box center [273, 163] width 75 height 16
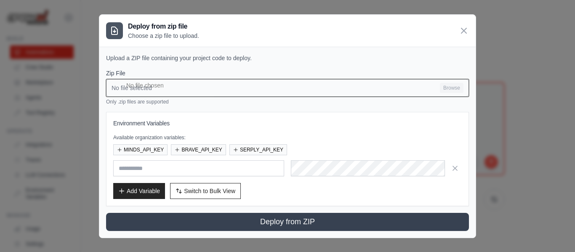
click at [453, 88] on input "No file selected Browse" at bounding box center [287, 88] width 363 height 18
type input "**********"
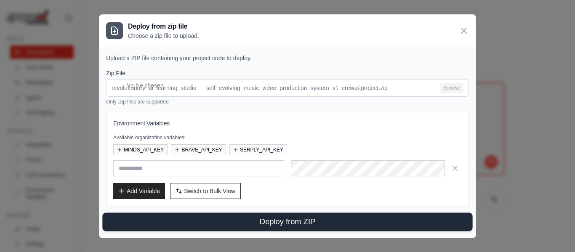
click at [249, 222] on button "Deploy from ZIP" at bounding box center [287, 221] width 370 height 19
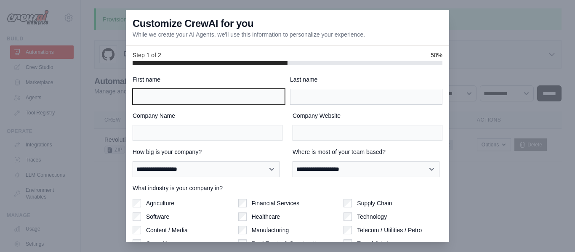
click at [208, 101] on input "First name" at bounding box center [209, 97] width 152 height 16
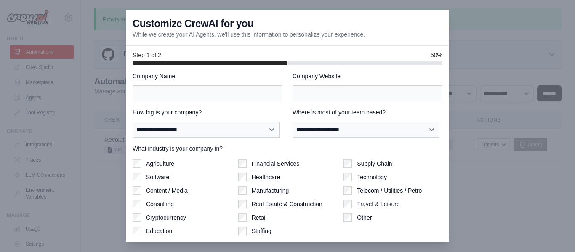
scroll to position [65, 0]
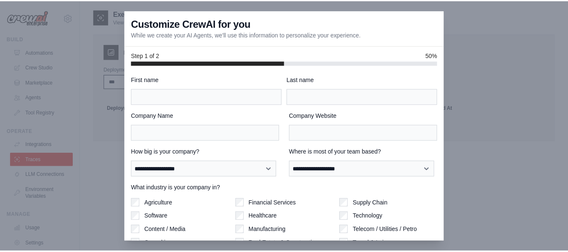
scroll to position [17, 0]
